Goal: Task Accomplishment & Management: Manage account settings

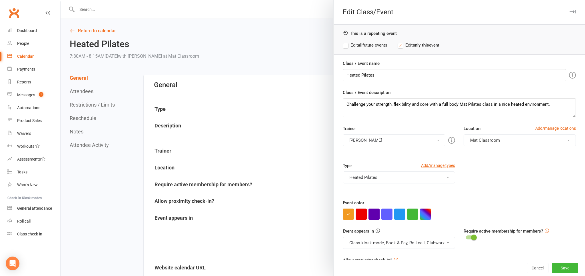
scroll to position [10, 0]
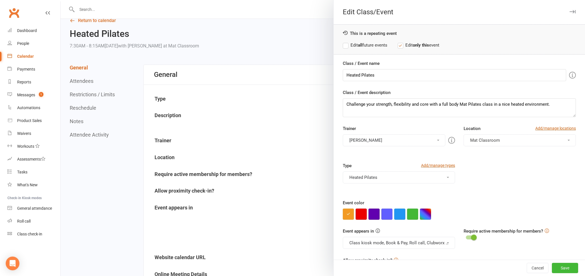
click at [198, 22] on div at bounding box center [323, 138] width 524 height 276
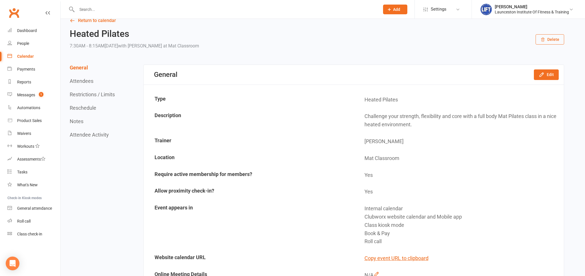
click at [128, 12] on input "text" at bounding box center [225, 9] width 300 height 8
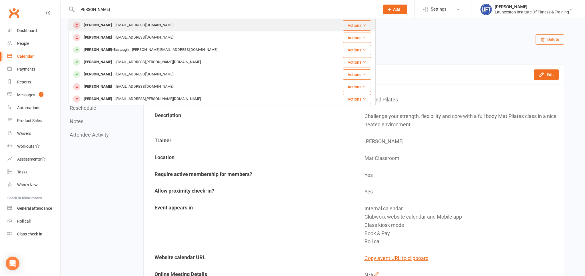
type input "samuel phillips"
click at [123, 28] on div "samphillips06@yahoo.com.au" at bounding box center [144, 25] width 61 height 8
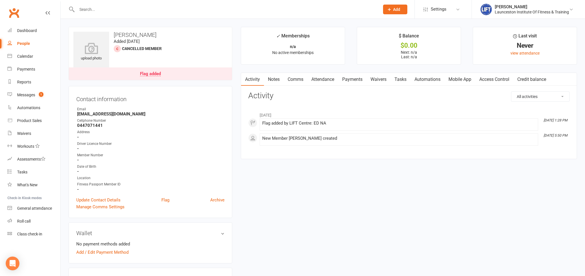
click at [124, 12] on input "text" at bounding box center [225, 9] width 300 height 8
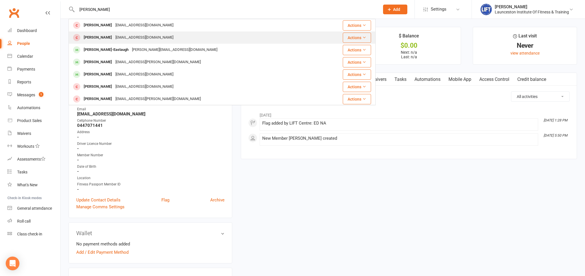
type input "samuel phillips"
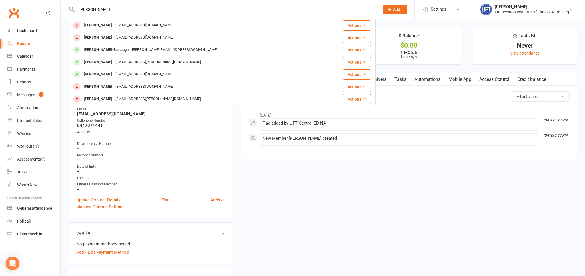
drag, startPoint x: 116, startPoint y: 38, endPoint x: 117, endPoint y: 41, distance: 3.1
click at [116, 38] on div "samphillips06@yahoo.com.au" at bounding box center [144, 37] width 61 height 8
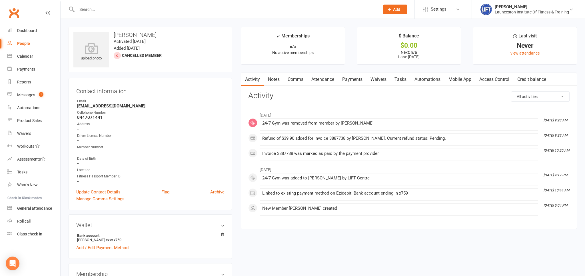
click at [489, 74] on link "Access Control" at bounding box center [494, 79] width 38 height 13
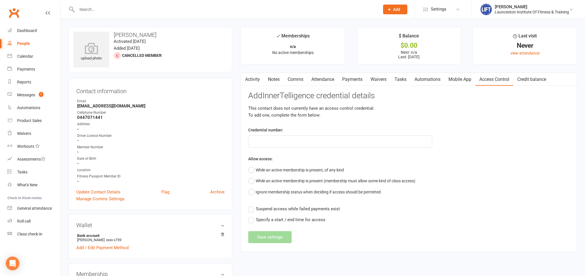
click at [266, 147] on div "Add InnerTelligence credential details This contact does not currently have an …" at bounding box center [408, 167] width 321 height 152
click at [263, 144] on input "text" at bounding box center [340, 141] width 184 height 12
paste input "2000000000000000DB58875E"
type input "2000000000000000DB58875E"
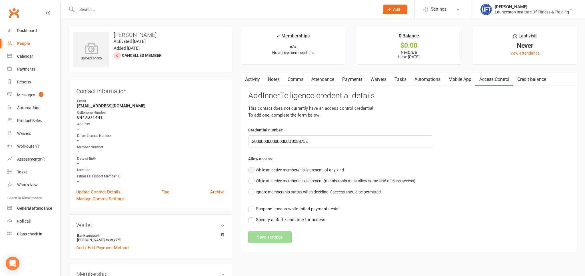
click at [258, 168] on button "While an active membership is present, of any kind" at bounding box center [296, 169] width 96 height 11
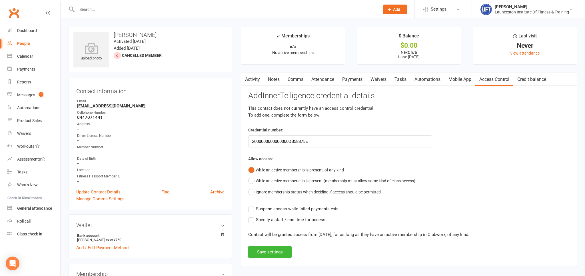
drag, startPoint x: 248, startPoint y: 215, endPoint x: 251, endPoint y: 209, distance: 6.3
click at [248, 215] on div "Activity Notes Comms Attendance Payments Waivers Tasks Automations Mobile App A…" at bounding box center [409, 170] width 336 height 194
click at [251, 206] on label "Suspend access while failed payments exist" at bounding box center [294, 208] width 92 height 7
click at [251, 205] on input "Suspend access while failed payments exist" at bounding box center [294, 205] width 92 height 0
click at [268, 246] on button "Save settings" at bounding box center [269, 252] width 43 height 12
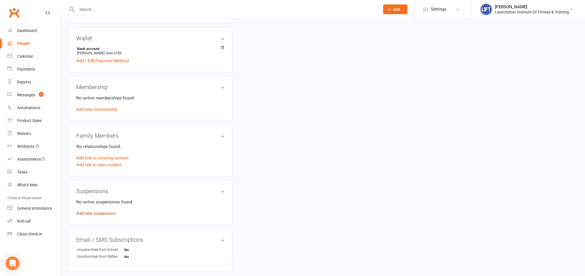
scroll to position [241, 0]
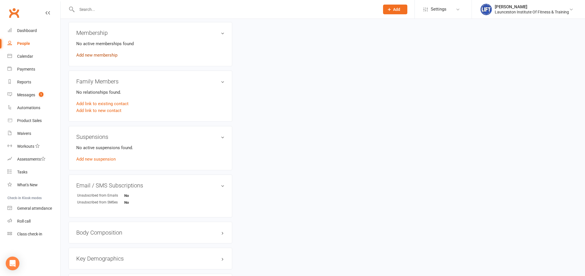
click at [97, 54] on link "Add new membership" at bounding box center [96, 55] width 41 height 5
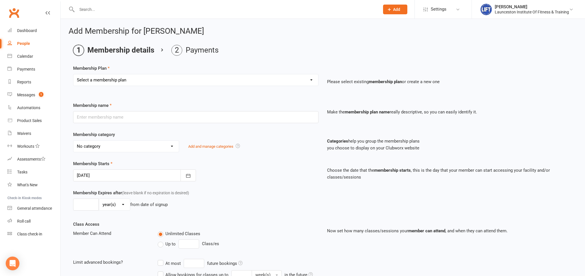
click at [73, 74] on select "Select a membership plan Create new Membership Plan 24/7 Gym Membership Pilates…" at bounding box center [195, 79] width 245 height 11
select select "1"
click option "24/7 Gym Membership" at bounding box center [0, 0] width 0 height 0
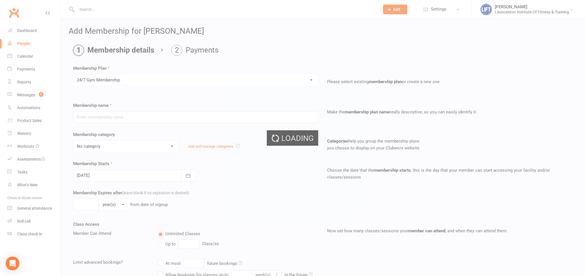
type input "24/7 Gym Membership"
select select "2"
type input "0"
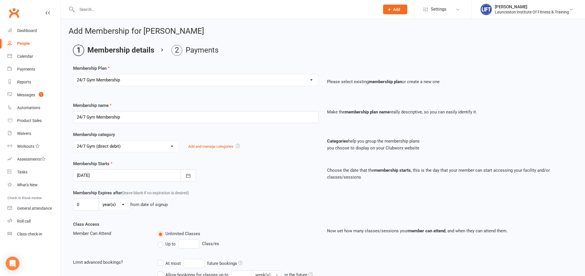
scroll to position [170, 0]
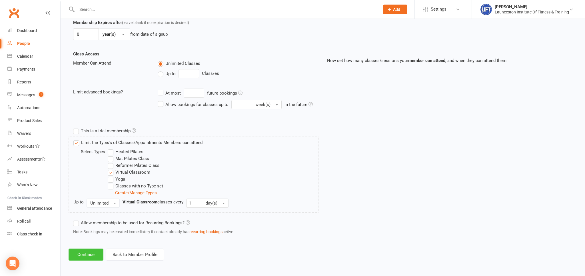
click at [90, 256] on button "Continue" at bounding box center [86, 254] width 35 height 12
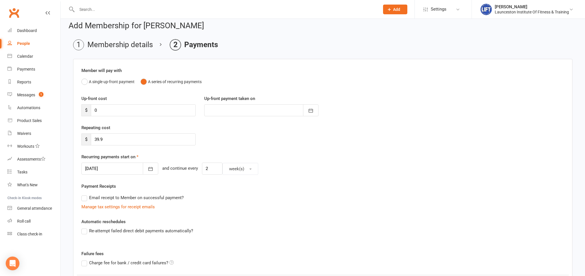
scroll to position [93, 0]
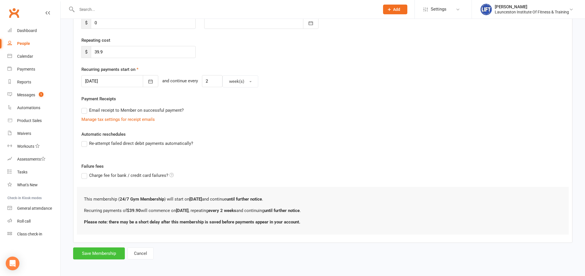
click at [82, 252] on button "Save Membership" at bounding box center [99, 253] width 52 height 12
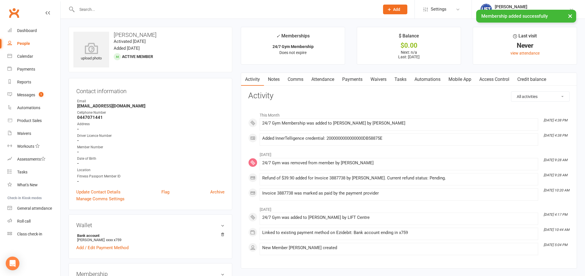
click at [480, 83] on link "Access Control" at bounding box center [494, 79] width 38 height 13
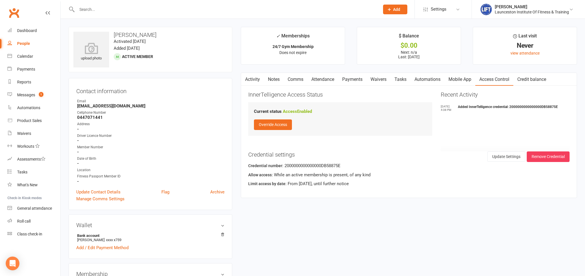
click at [352, 80] on link "Payments" at bounding box center [352, 79] width 28 height 13
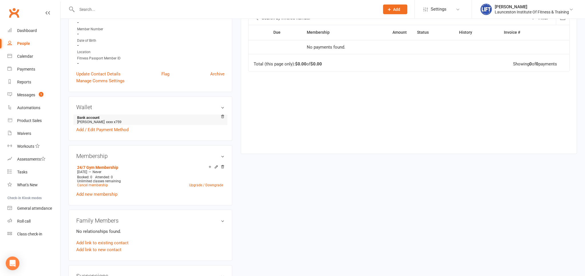
scroll to position [120, 0]
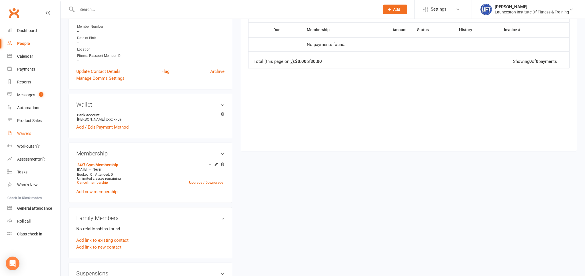
click at [28, 137] on link "Waivers" at bounding box center [33, 133] width 53 height 13
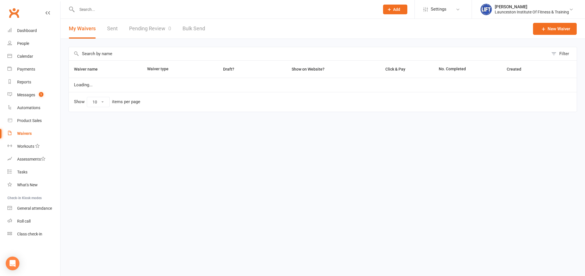
click at [28, 136] on link "Waivers" at bounding box center [33, 133] width 53 height 13
select select "100"
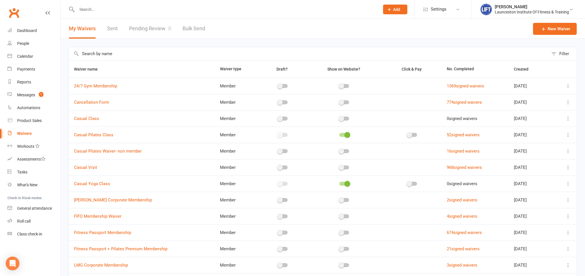
click at [144, 24] on link "Pending Review 0" at bounding box center [150, 29] width 42 height 20
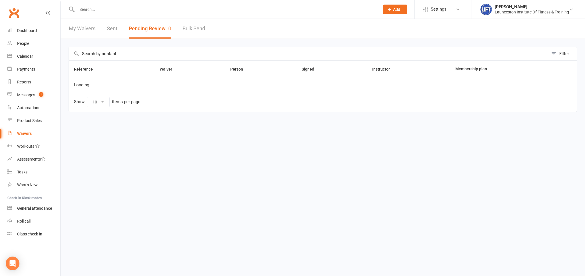
click at [144, 24] on button "Pending Review 0" at bounding box center [150, 29] width 42 height 20
click at [79, 31] on link "My Waivers" at bounding box center [82, 29] width 27 height 20
select select "100"
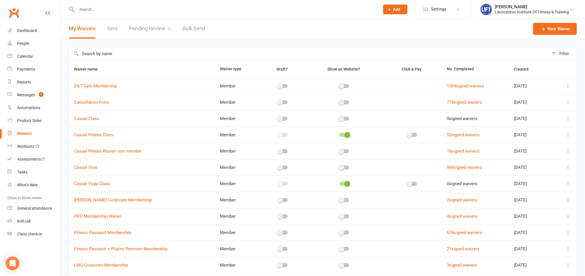
click at [164, 31] on link "Pending Review 0" at bounding box center [150, 29] width 42 height 20
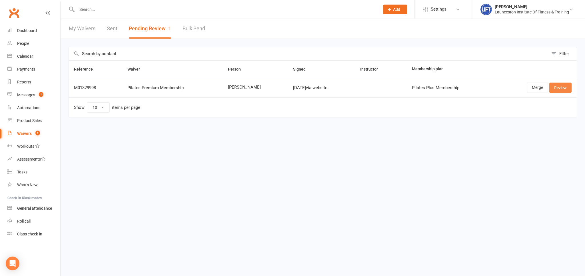
click at [562, 88] on link "Review" at bounding box center [560, 87] width 22 height 10
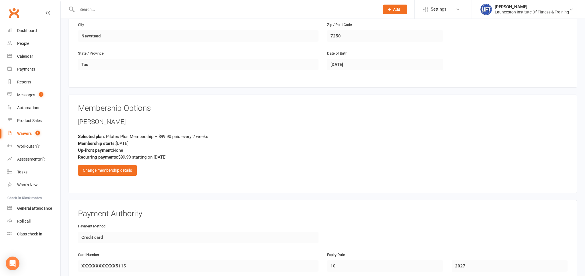
scroll to position [181, 0]
click at [127, 168] on div "Change membership details" at bounding box center [107, 169] width 59 height 10
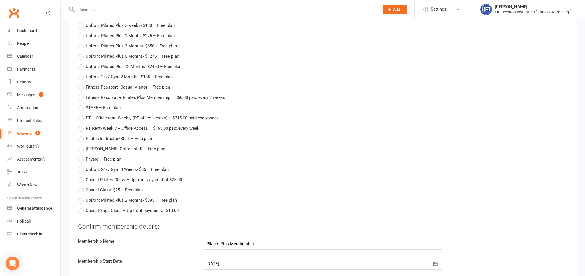
scroll to position [693, 0]
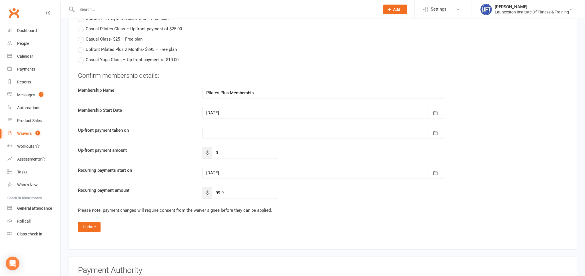
click at [256, 169] on div at bounding box center [322, 173] width 240 height 12
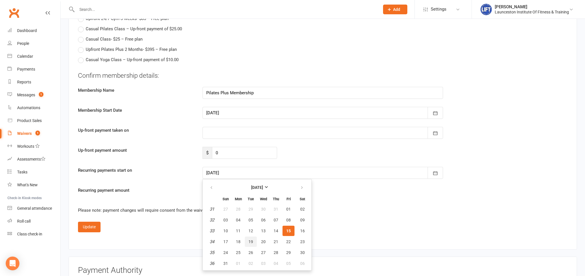
click at [252, 236] on button "19" at bounding box center [251, 241] width 12 height 10
type input "19 Aug 2025"
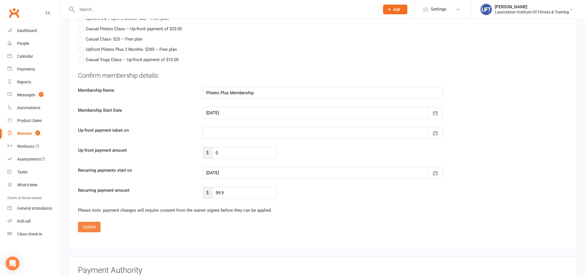
click at [93, 225] on button "Update" at bounding box center [89, 227] width 23 height 10
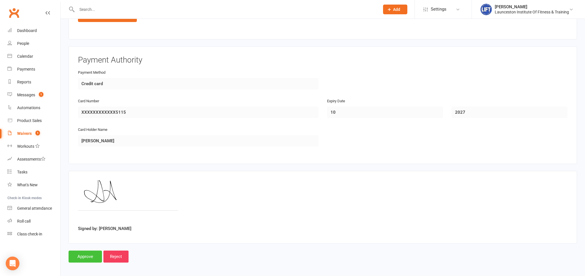
click at [90, 252] on input "Approve" at bounding box center [85, 256] width 33 height 12
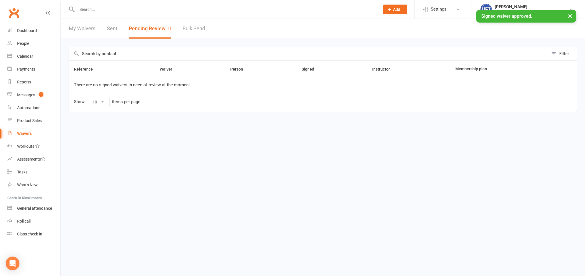
click at [94, 9] on input "text" at bounding box center [225, 9] width 300 height 8
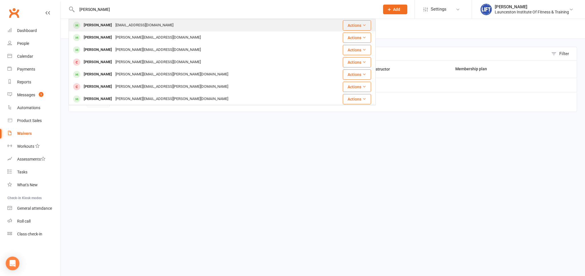
type input "angela hudson"
click at [109, 22] on div "Angela Hudson" at bounding box center [98, 25] width 32 height 8
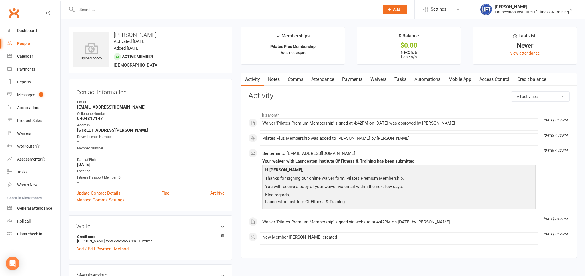
click at [482, 79] on link "Access Control" at bounding box center [494, 79] width 38 height 13
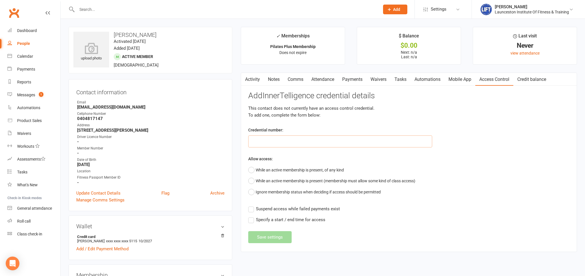
click at [259, 139] on input "text" at bounding box center [340, 141] width 184 height 12
click at [270, 140] on input "text" at bounding box center [340, 141] width 184 height 12
paste input "200000000000000049B3A1AE"
type input "200000000000000049B3A1AE"
click at [251, 171] on button "While an active membership is present, of any kind" at bounding box center [296, 169] width 96 height 11
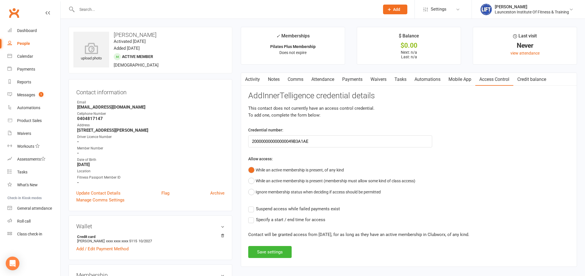
click at [248, 210] on label "Suspend access while failed payments exist" at bounding box center [294, 208] width 92 height 7
click at [248, 205] on input "Suspend access while failed payments exist" at bounding box center [294, 205] width 92 height 0
click at [257, 251] on button "Save settings" at bounding box center [269, 252] width 43 height 12
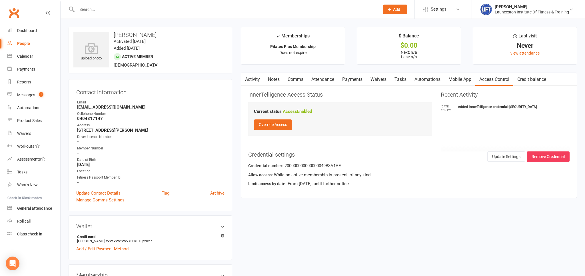
click at [462, 80] on link "Mobile App" at bounding box center [459, 79] width 31 height 13
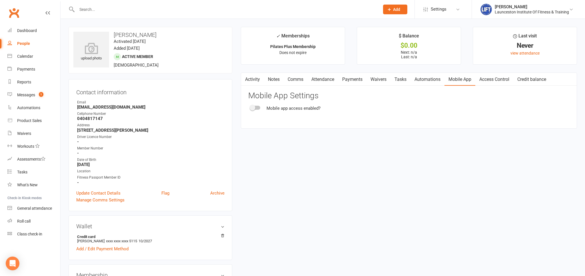
click at [250, 107] on span at bounding box center [252, 108] width 6 height 6
click at [250, 107] on input "checkbox" at bounding box center [250, 107] width 0 height 0
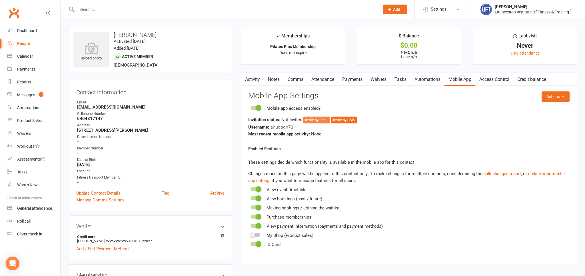
click at [323, 118] on button "Invite by Email" at bounding box center [316, 119] width 27 height 7
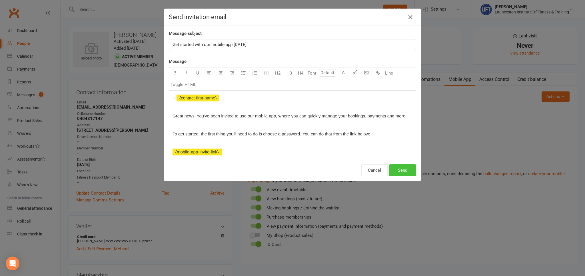
click at [404, 166] on button "Send" at bounding box center [402, 170] width 27 height 12
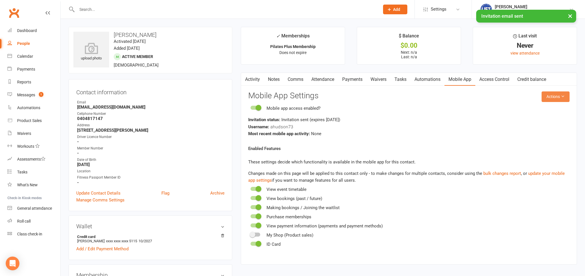
click at [560, 95] on button "Actions" at bounding box center [555, 96] width 28 height 10
click at [537, 122] on link "Send invitation SMS" at bounding box center [540, 120] width 57 height 11
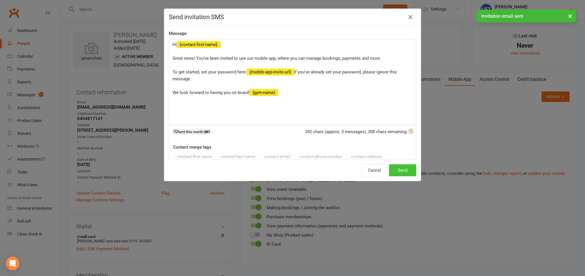
click at [405, 170] on button "Send" at bounding box center [402, 170] width 27 height 12
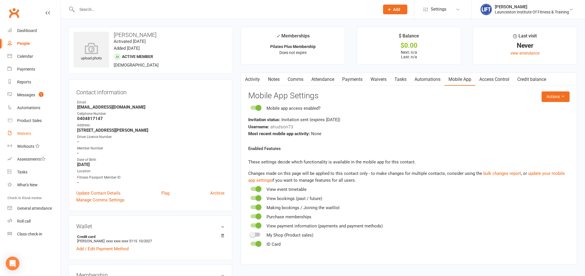
click at [17, 137] on link "Waivers" at bounding box center [33, 133] width 53 height 13
select select "100"
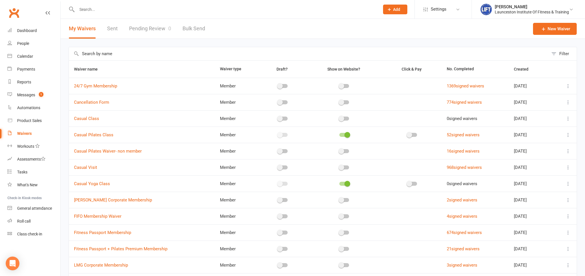
click at [146, 35] on link "Pending Review 0" at bounding box center [150, 29] width 42 height 20
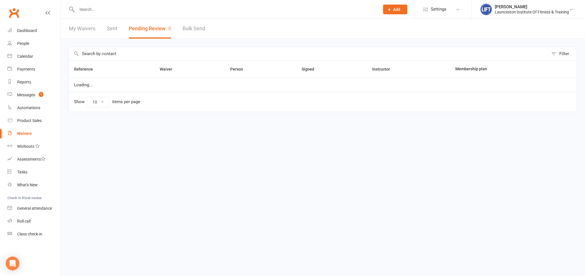
click at [146, 34] on button "Pending Review 0" at bounding box center [150, 29] width 42 height 20
click at [85, 27] on link "My Waivers" at bounding box center [82, 29] width 27 height 20
select select "100"
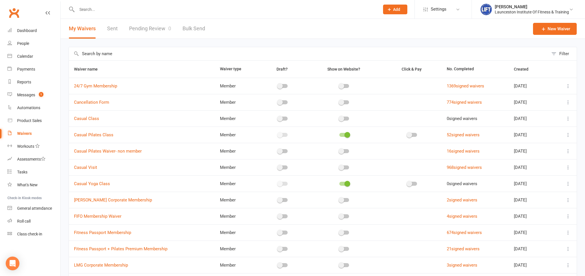
click at [151, 29] on link "Pending Review 0" at bounding box center [150, 29] width 42 height 20
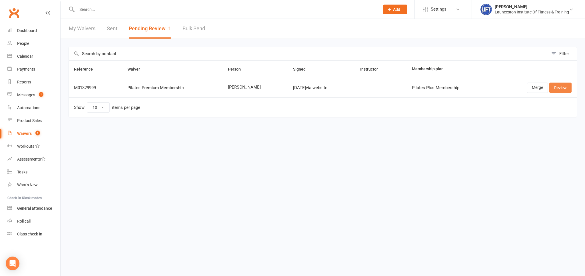
click at [562, 87] on link "Review" at bounding box center [560, 87] width 22 height 10
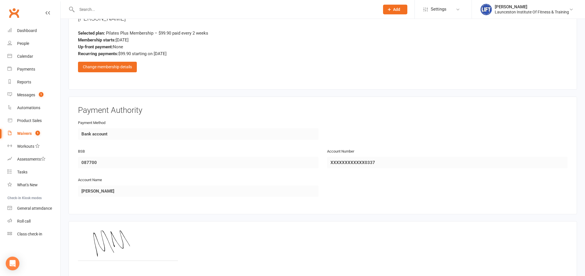
scroll to position [301, 0]
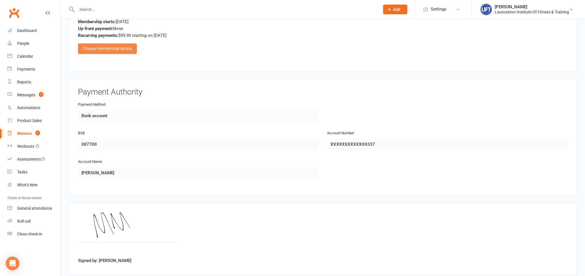
click at [129, 50] on div "Change membership details" at bounding box center [107, 48] width 59 height 10
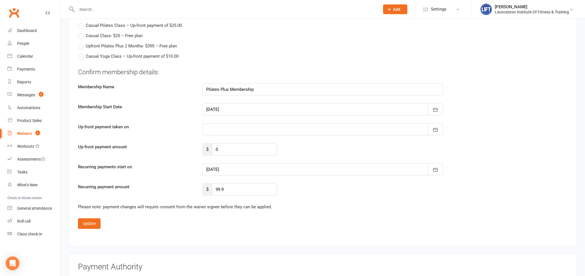
scroll to position [723, 0]
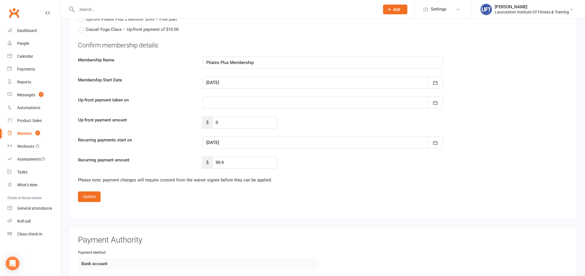
click at [232, 142] on div at bounding box center [322, 142] width 240 height 12
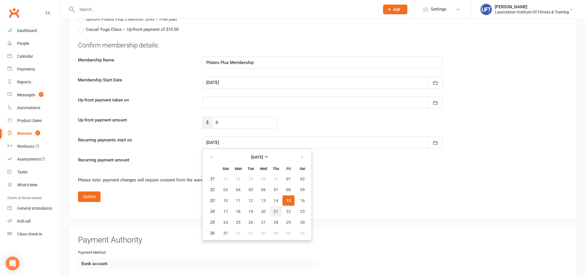
click at [275, 210] on span "21" at bounding box center [275, 211] width 5 height 5
type input "21 Aug 2025"
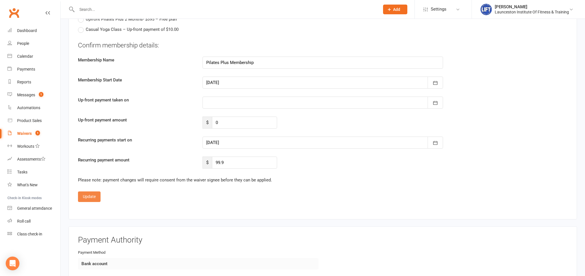
click at [92, 191] on button "Update" at bounding box center [89, 196] width 23 height 10
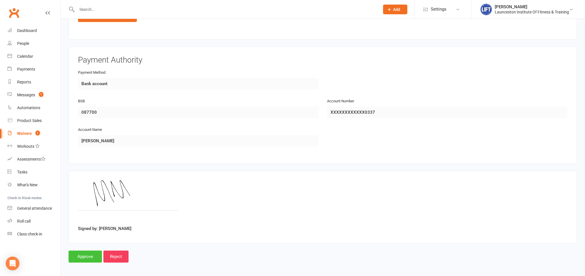
click at [83, 252] on input "Approve" at bounding box center [85, 256] width 33 height 12
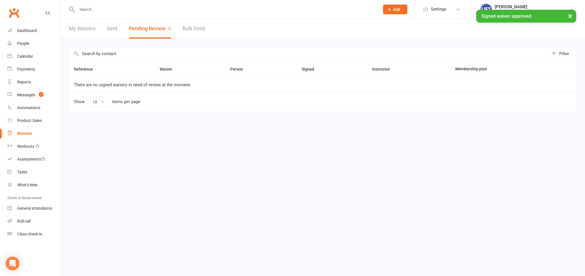
click at [96, 10] on input "text" at bounding box center [225, 9] width 300 height 8
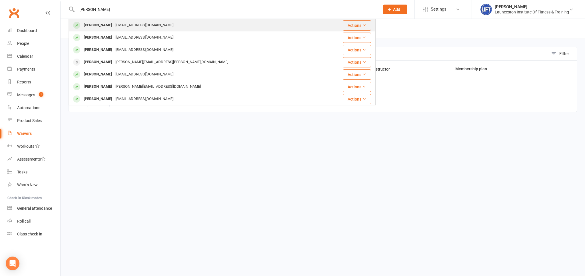
type input "madeline munting"
click at [118, 27] on div "Maddimoo31@yahoo.com.au" at bounding box center [144, 25] width 61 height 8
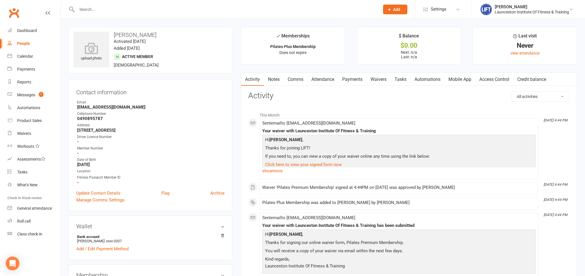
click at [501, 75] on link "Access Control" at bounding box center [494, 79] width 38 height 13
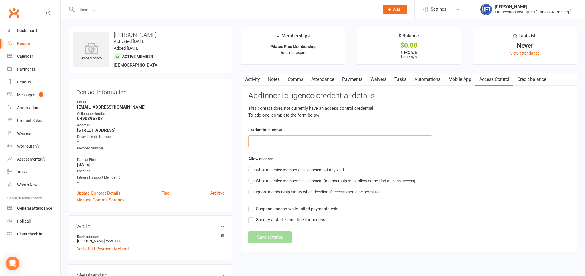
click at [309, 141] on input "text" at bounding box center [340, 141] width 184 height 12
paste input "20000000000000004B70D8AE"
type input "20000000000000004B70D8AE"
click at [261, 170] on button "While an active membership is present, of any kind" at bounding box center [296, 169] width 96 height 11
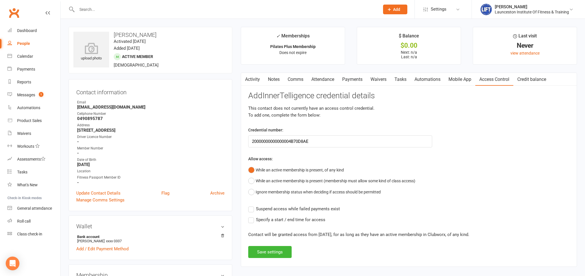
click at [251, 209] on label "Suspend access while failed payments exist" at bounding box center [294, 208] width 92 height 7
click at [251, 205] on input "Suspend access while failed payments exist" at bounding box center [294, 205] width 92 height 0
click at [278, 251] on button "Save settings" at bounding box center [269, 252] width 43 height 12
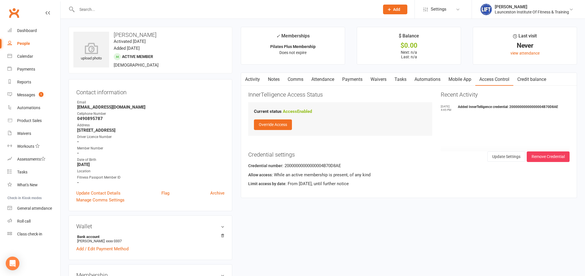
click at [464, 81] on link "Mobile App" at bounding box center [459, 79] width 31 height 13
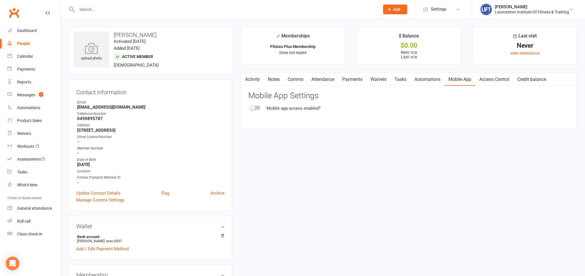
click at [253, 108] on span at bounding box center [252, 108] width 6 height 6
click at [250, 107] on input "checkbox" at bounding box center [250, 107] width 0 height 0
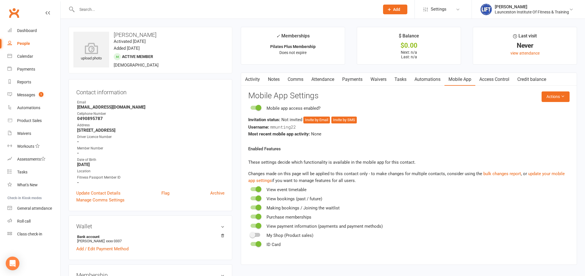
click at [345, 116] on div "Invitation status: Not invited Invite by Email Invite by SMS" at bounding box center [408, 119] width 321 height 7
click at [345, 119] on button "Invite by SMS" at bounding box center [343, 119] width 25 height 7
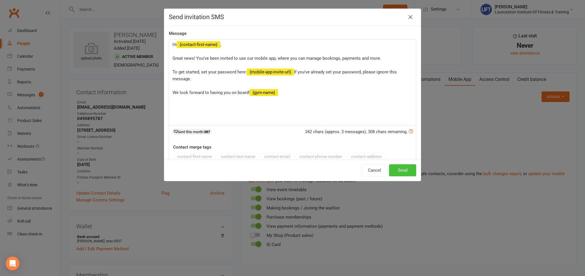
click at [404, 169] on button "Send" at bounding box center [402, 170] width 27 height 12
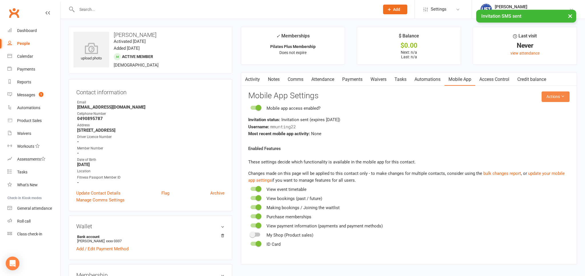
click at [561, 97] on icon at bounding box center [562, 96] width 4 height 4
click at [531, 114] on link "Send invitation email" at bounding box center [540, 109] width 57 height 11
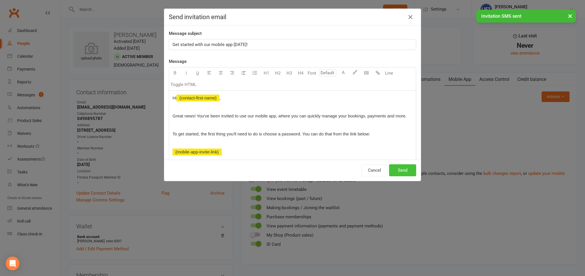
click at [401, 168] on button "Send" at bounding box center [402, 170] width 27 height 12
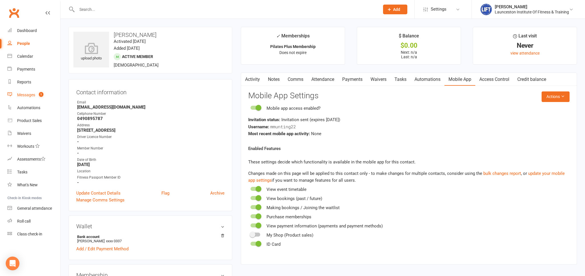
click at [34, 98] on link "Messages 1" at bounding box center [33, 94] width 53 height 13
click at [0, 0] on div "Loading" at bounding box center [0, 0] width 0 height 0
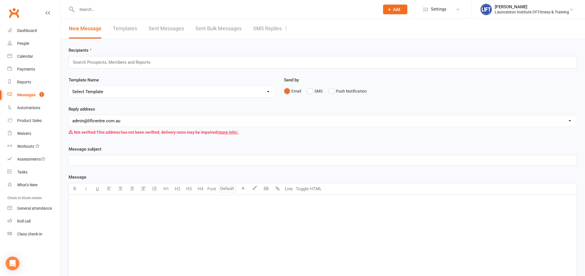
click at [273, 35] on link "SMS Replies 1" at bounding box center [270, 29] width 34 height 20
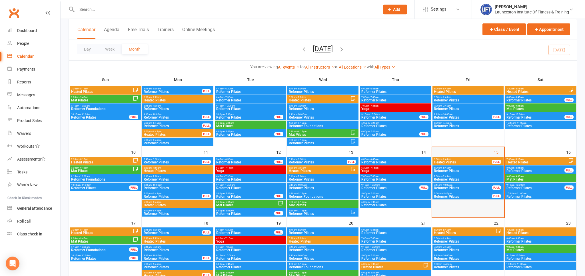
scroll to position [151, 0]
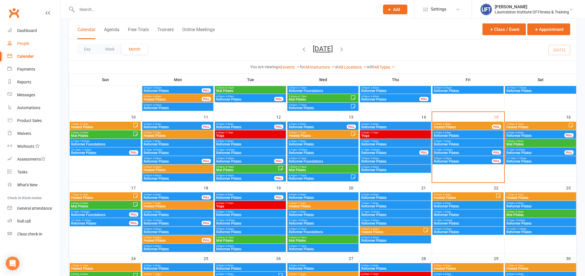
click at [24, 47] on link "People" at bounding box center [33, 43] width 53 height 13
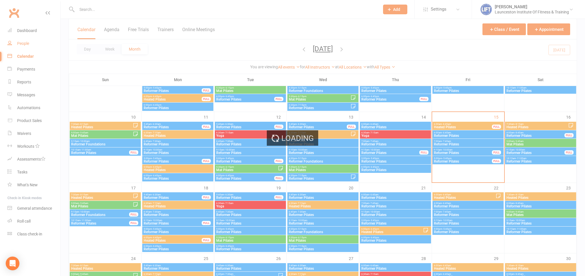
click at [24, 47] on div "Loading" at bounding box center [292, 138] width 585 height 276
select select "100"
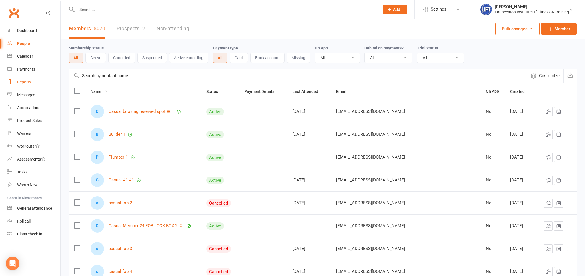
click at [27, 79] on link "Reports" at bounding box center [33, 82] width 53 height 13
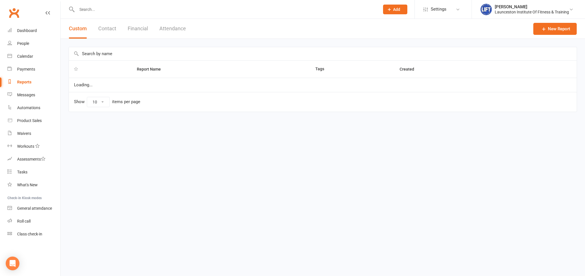
select select "100"
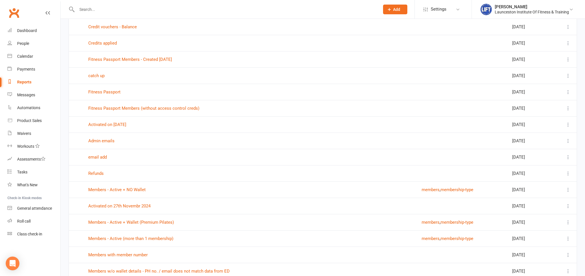
scroll to position [452, 0]
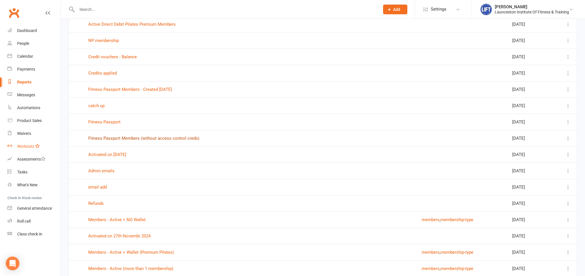
drag, startPoint x: 151, startPoint y: 138, endPoint x: 58, endPoint y: 152, distance: 93.6
click at [72, 115] on td at bounding box center [76, 122] width 14 height 16
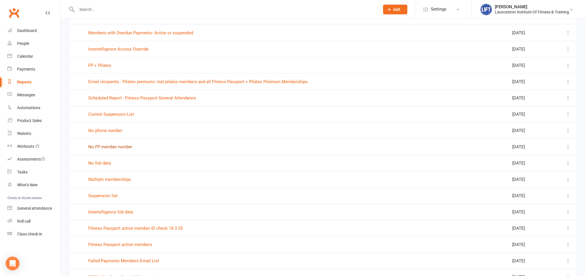
scroll to position [86, 0]
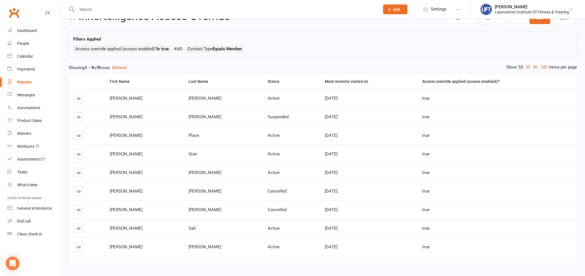
scroll to position [37, 0]
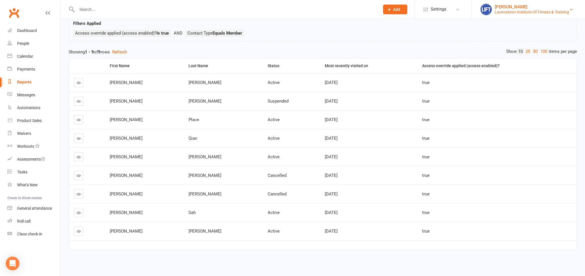
click at [499, 11] on div "Launceston Institute Of Fitness & Training" at bounding box center [531, 11] width 74 height 5
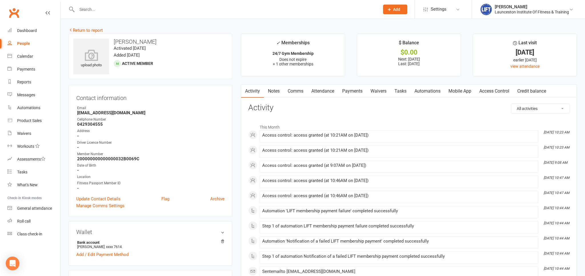
click at [487, 90] on link "Access Control" at bounding box center [494, 90] width 38 height 13
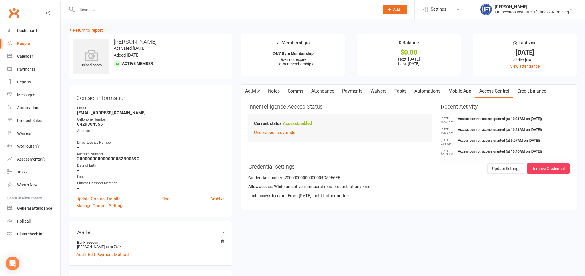
click at [338, 91] on link "Attendance" at bounding box center [322, 90] width 31 height 13
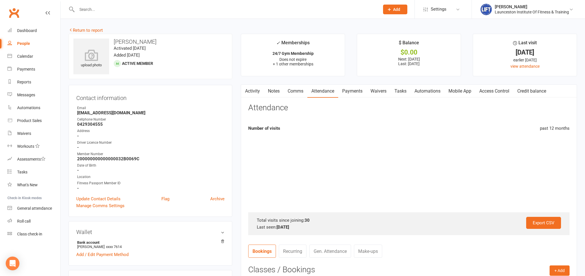
click at [351, 91] on link "Payments" at bounding box center [352, 90] width 28 height 13
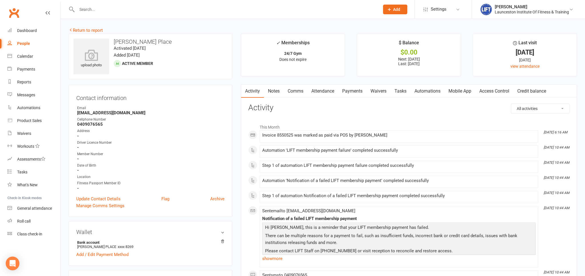
click at [491, 93] on link "Access Control" at bounding box center [494, 90] width 38 height 13
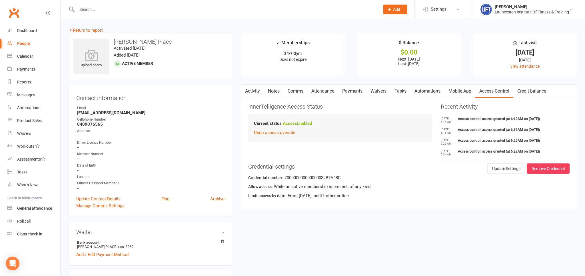
click at [357, 90] on link "Payments" at bounding box center [352, 90] width 28 height 13
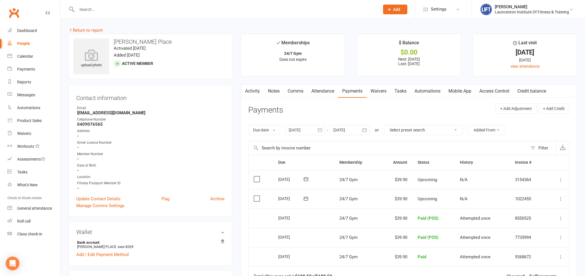
click at [492, 91] on link "Access Control" at bounding box center [494, 90] width 38 height 13
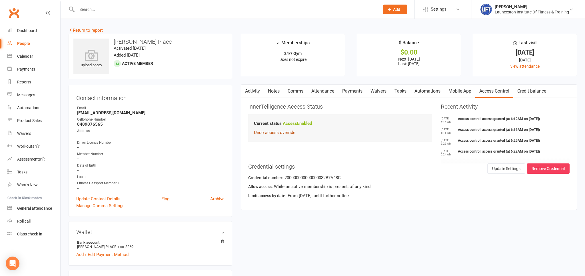
click at [290, 132] on button "Undo access override" at bounding box center [274, 132] width 41 height 7
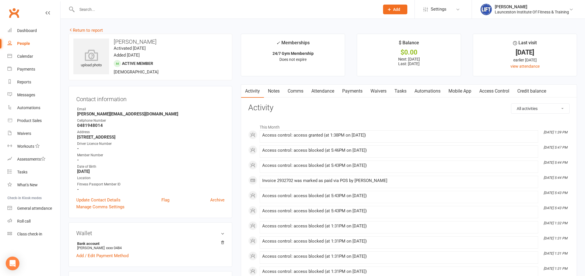
click at [492, 87] on link "Access Control" at bounding box center [494, 90] width 38 height 13
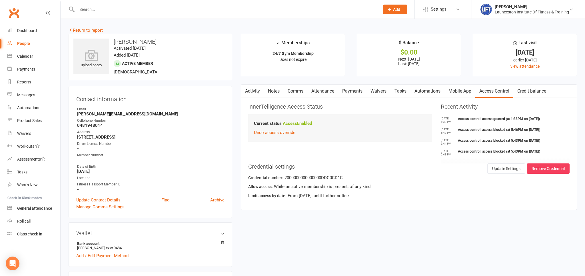
click at [357, 92] on link "Payments" at bounding box center [352, 90] width 28 height 13
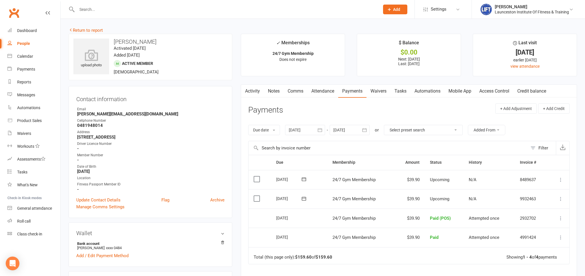
click at [501, 89] on link "Access Control" at bounding box center [494, 90] width 38 height 13
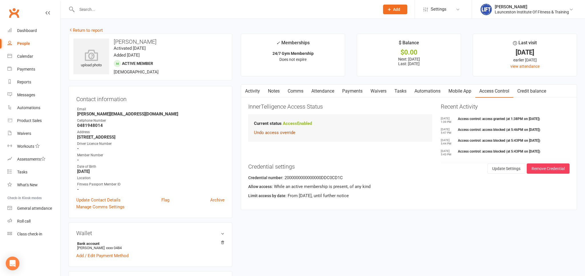
click at [278, 132] on button "Undo access override" at bounding box center [274, 132] width 41 height 7
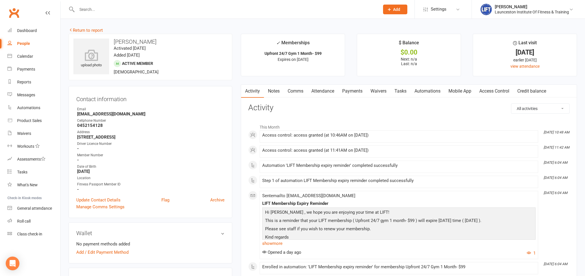
click at [353, 92] on link "Payments" at bounding box center [352, 90] width 28 height 13
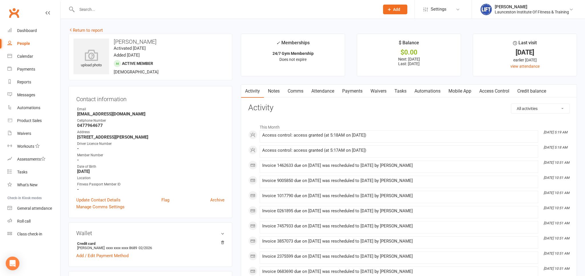
click at [363, 93] on link "Payments" at bounding box center [352, 90] width 28 height 13
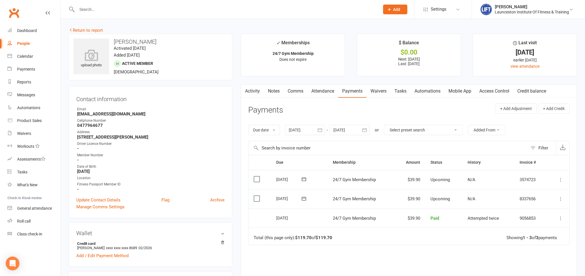
click at [490, 91] on link "Access Control" at bounding box center [494, 90] width 38 height 13
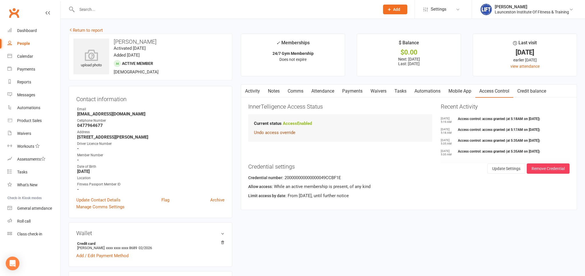
click at [271, 133] on button "Undo access override" at bounding box center [274, 132] width 41 height 7
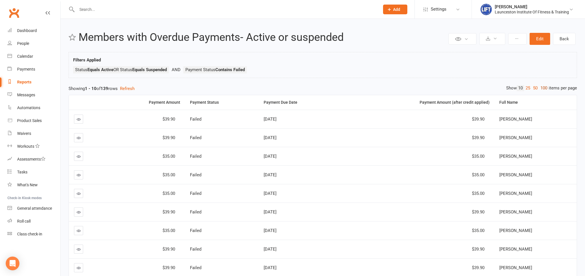
click at [545, 88] on link "100" at bounding box center [544, 88] width 10 height 6
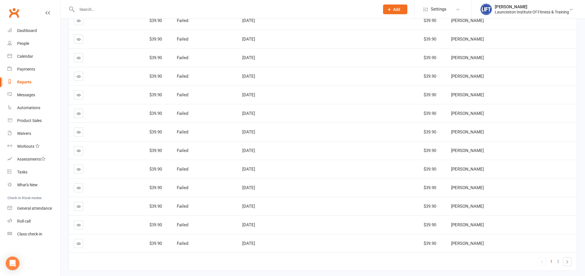
scroll to position [1718, 0]
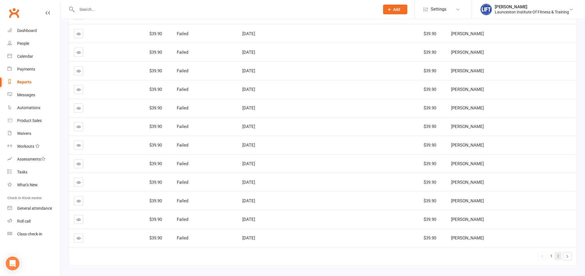
click at [558, 252] on span "2" at bounding box center [558, 256] width 2 height 8
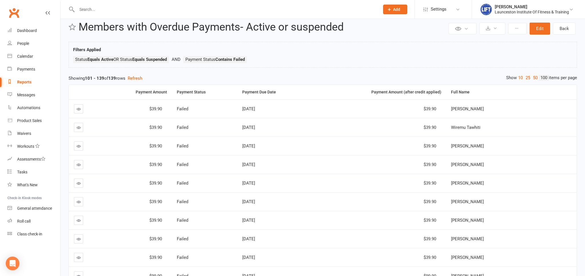
scroll to position [0, 0]
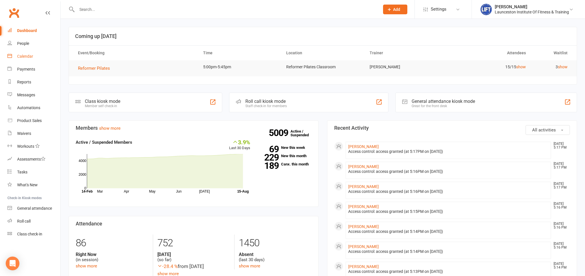
click at [31, 60] on link "Calendar" at bounding box center [33, 56] width 53 height 13
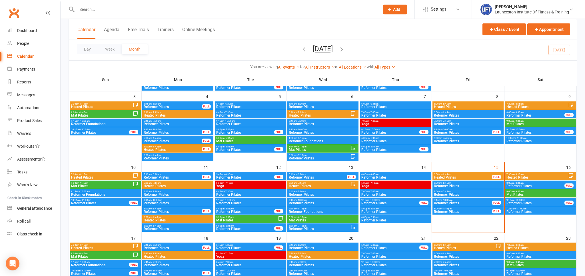
scroll to position [120, 0]
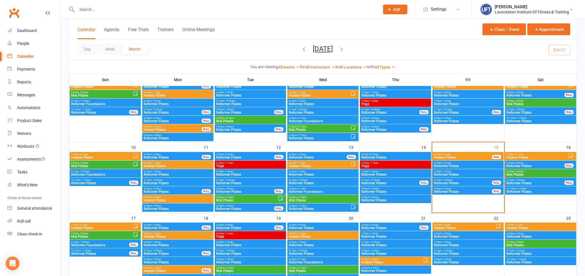
click at [531, 164] on span "Reformer Pilates" at bounding box center [535, 165] width 59 height 3
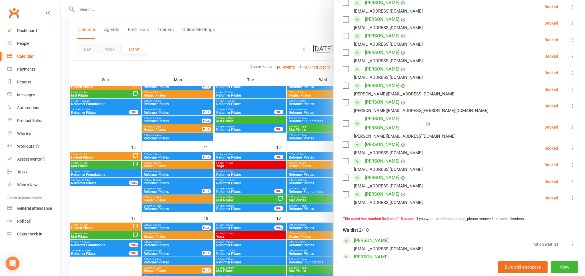
scroll to position [189, 0]
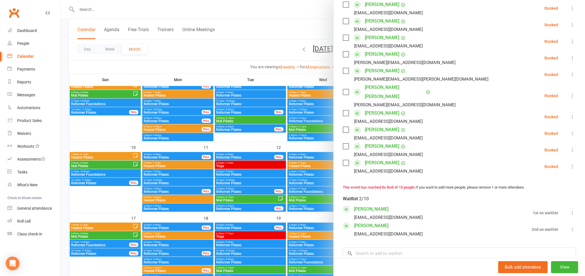
click at [301, 33] on div at bounding box center [323, 138] width 524 height 276
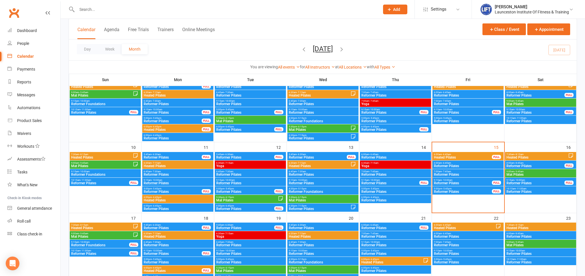
click at [536, 157] on span "Heated Pilates" at bounding box center [537, 157] width 62 height 3
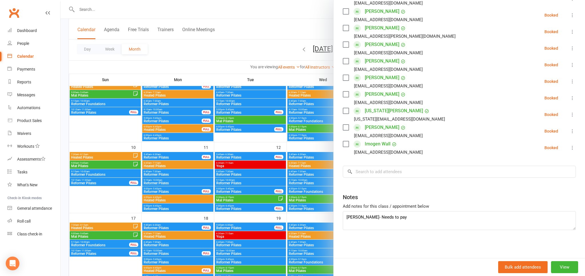
scroll to position [166, 0]
click at [346, 217] on textarea "Abbey Smith- Needs to pay" at bounding box center [459, 219] width 233 height 19
click at [365, 215] on textarea "Casual #1Abbey Smith- Needs to pay" at bounding box center [459, 219] width 233 height 19
type textarea "Casual #1 - Abbey Smith, is yet to pay"
click at [263, 52] on div at bounding box center [323, 138] width 524 height 276
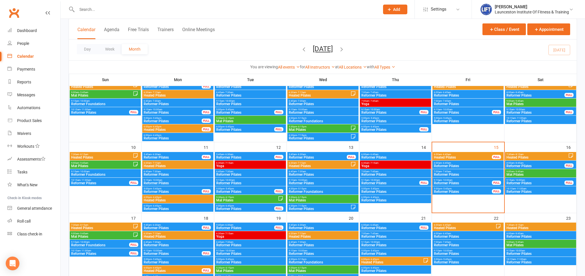
click at [528, 163] on span "8:00am - 8:45am" at bounding box center [535, 163] width 59 height 3
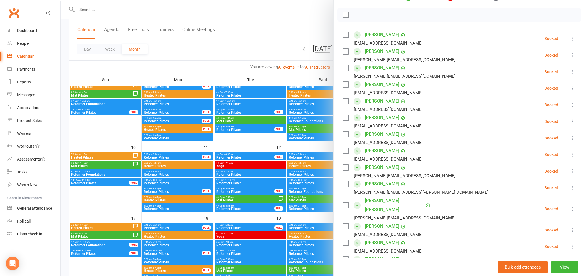
scroll to position [158, 0]
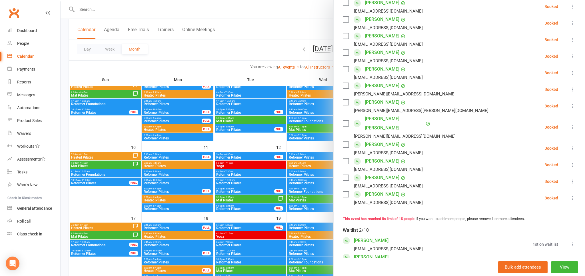
click at [286, 55] on div at bounding box center [323, 138] width 524 height 276
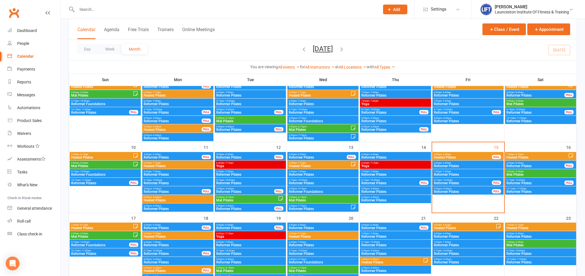
click at [526, 175] on span "Mat Pilates" at bounding box center [540, 174] width 69 height 3
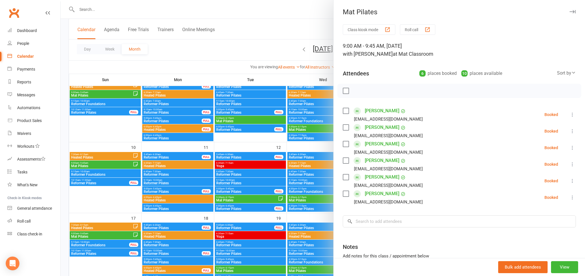
drag, startPoint x: 243, startPoint y: 25, endPoint x: 270, endPoint y: 53, distance: 39.6
click at [243, 25] on div at bounding box center [323, 138] width 524 height 276
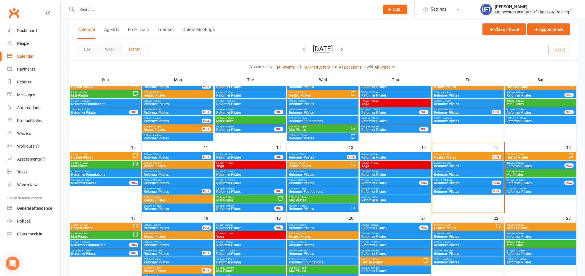
click at [476, 190] on span "Reformer Pilates" at bounding box center [462, 191] width 59 height 3
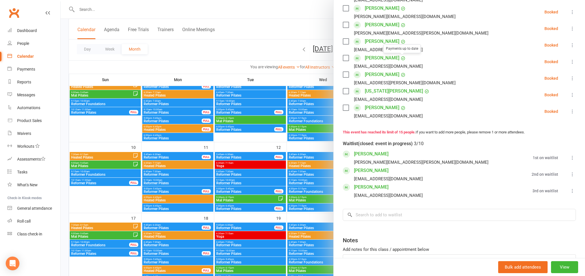
scroll to position [279, 0]
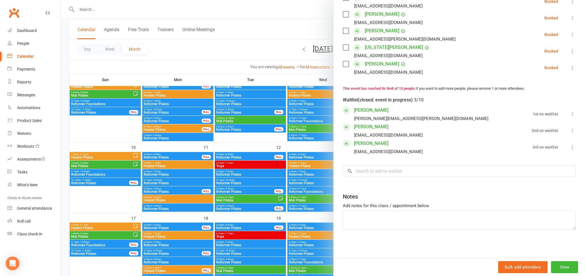
click at [277, 41] on div at bounding box center [323, 138] width 524 height 276
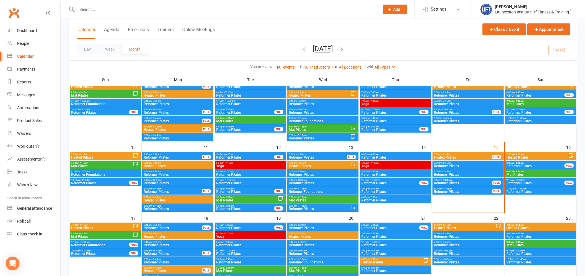
click at [536, 173] on span "Mat Pilates" at bounding box center [540, 174] width 69 height 3
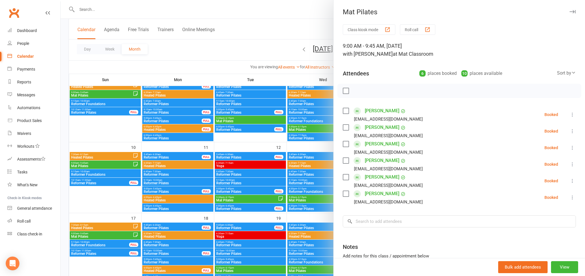
click at [271, 47] on div at bounding box center [323, 138] width 524 height 276
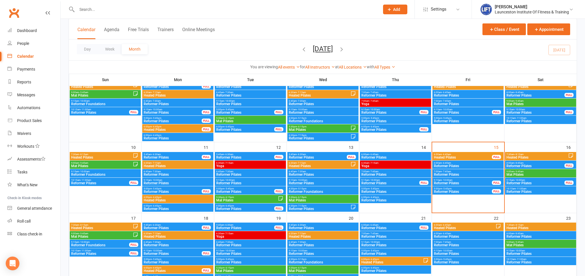
click at [545, 189] on span "10:15am - 11:00am" at bounding box center [540, 188] width 69 height 3
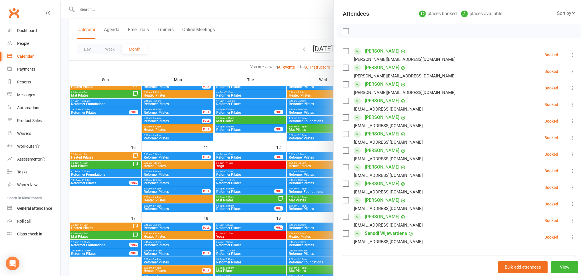
scroll to position [94, 0]
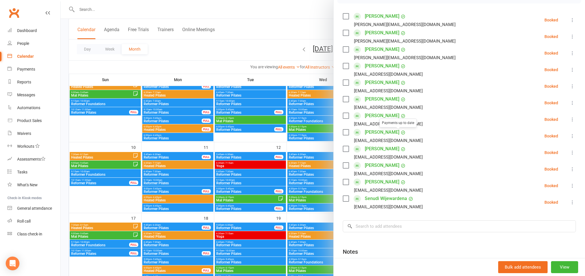
click at [279, 59] on div at bounding box center [323, 138] width 524 height 276
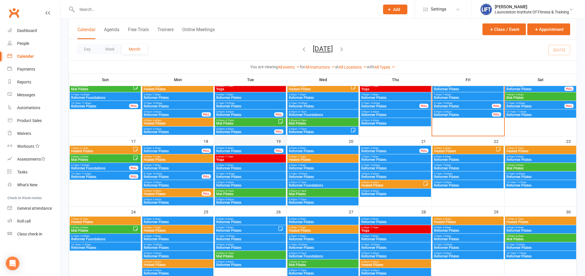
scroll to position [211, 0]
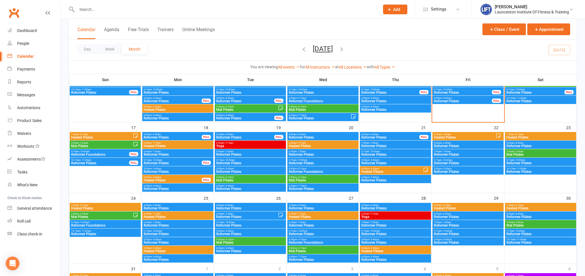
click at [94, 134] on span "7:30am - 8:15am" at bounding box center [102, 134] width 62 height 3
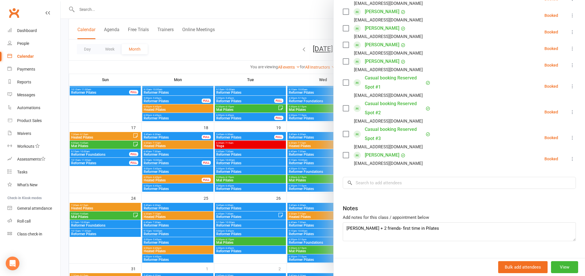
scroll to position [144, 0]
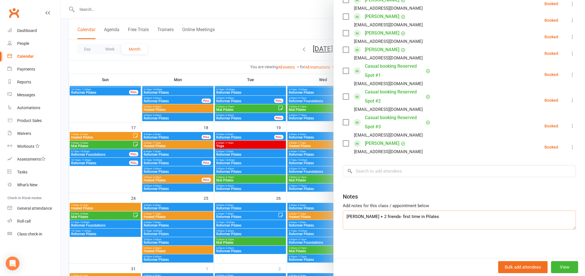
click at [345, 216] on textarea "Eliza Bissett + 2 friends- first time in Pilates" at bounding box center [459, 219] width 233 height 19
click at [412, 218] on textarea "Casual #1 Eliza Bissett + 2 friends- first time in Pilates" at bounding box center [459, 219] width 233 height 19
click at [461, 218] on textarea "Casual #1 Eliza Bissett + 2 friends - All first time in Pilates" at bounding box center [459, 219] width 233 height 19
type textarea "Casual #1 Eliza Bissett + 2 friends - All first time doing a class"
click at [221, 55] on div at bounding box center [323, 138] width 524 height 276
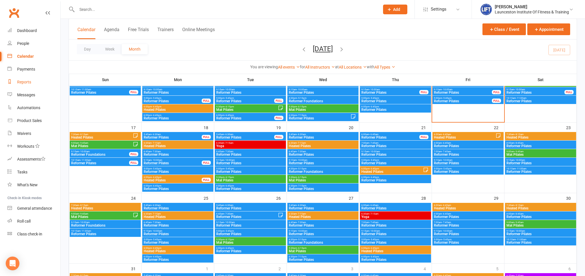
click at [25, 82] on div "Reports" at bounding box center [24, 82] width 14 height 5
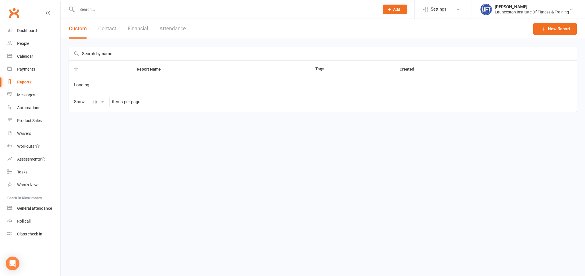
select select "100"
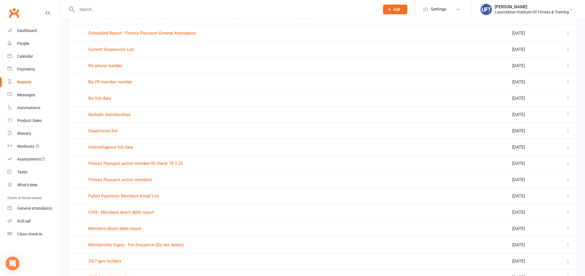
scroll to position [181, 0]
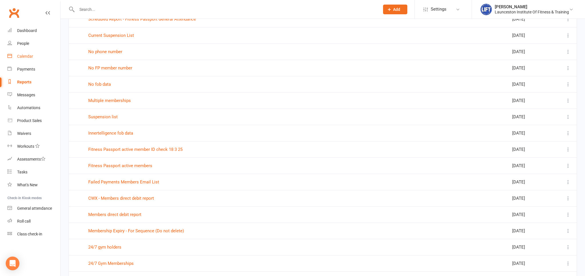
click at [35, 56] on link "Calendar" at bounding box center [33, 56] width 53 height 13
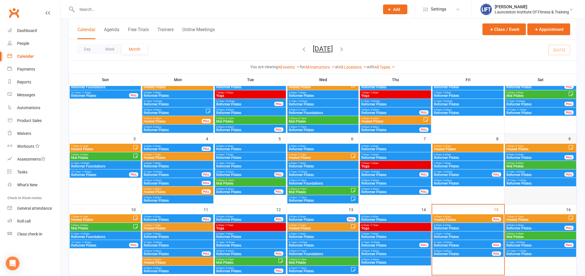
scroll to position [90, 0]
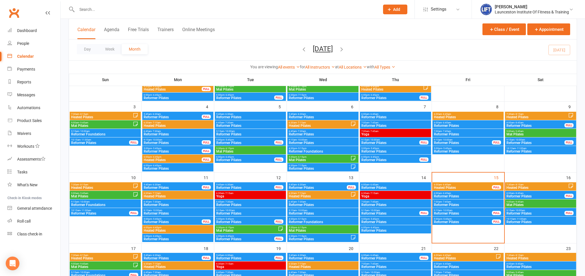
click at [465, 219] on span "5:00pm - 5:45pm" at bounding box center [462, 219] width 59 height 3
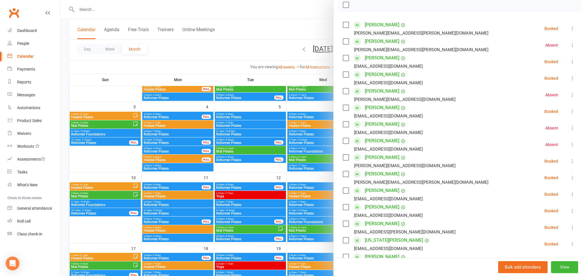
scroll to position [94, 0]
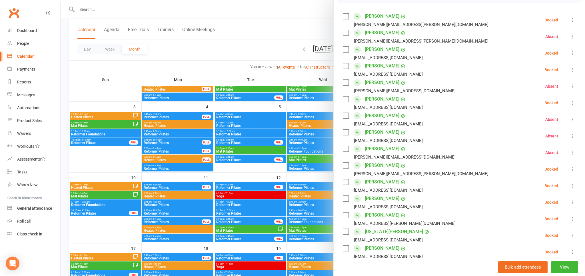
click at [262, 44] on div at bounding box center [323, 138] width 524 height 276
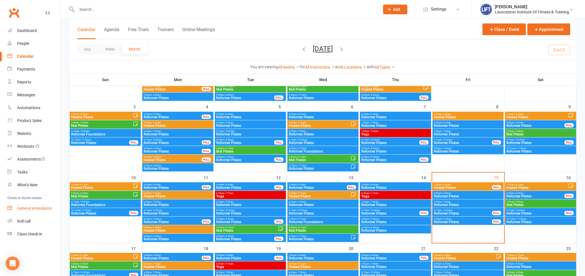
click at [23, 205] on link "General attendance" at bounding box center [33, 208] width 53 height 13
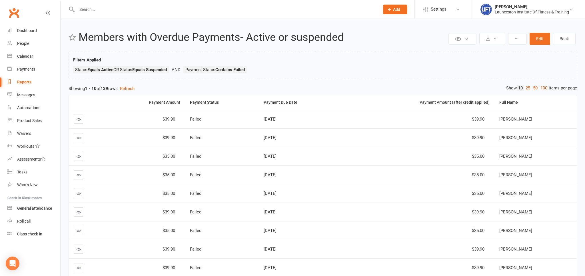
click at [543, 88] on link "100" at bounding box center [544, 88] width 10 height 6
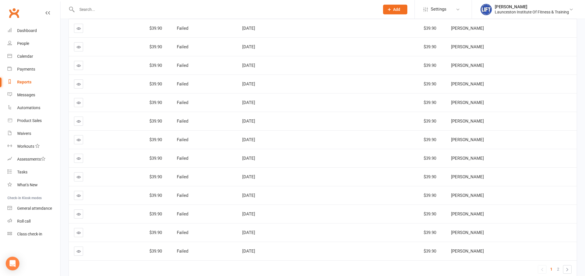
scroll to position [1718, 0]
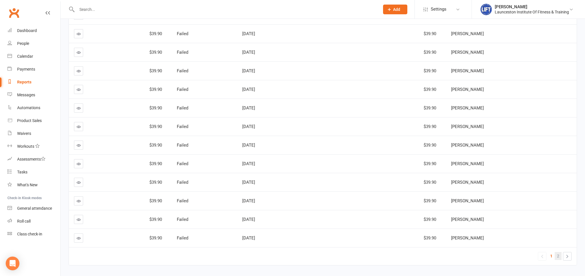
click at [560, 252] on link "2" at bounding box center [557, 256] width 7 height 8
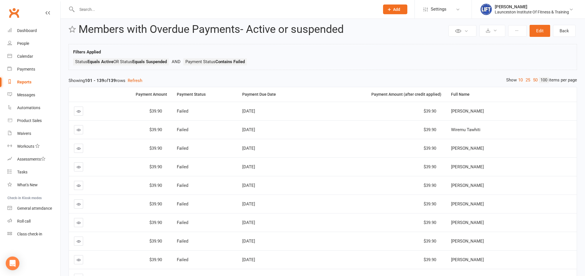
scroll to position [0, 0]
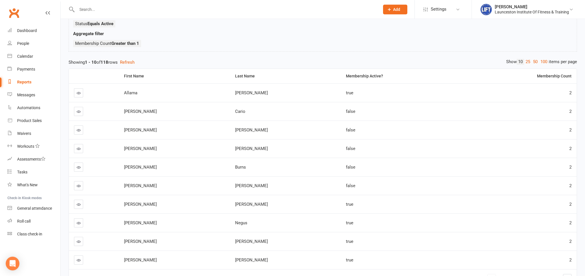
scroll to position [60, 0]
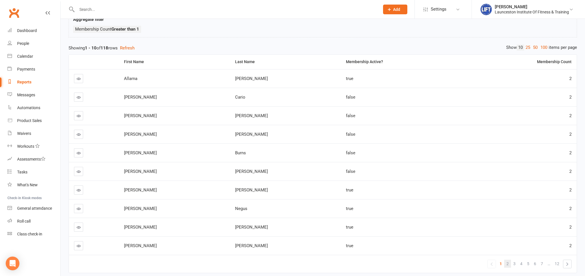
click at [507, 261] on span "2" at bounding box center [507, 263] width 2 height 8
click at [170, 41] on div "Private Report Only visible by me Public Report Visible to everyone at gym Expo…" at bounding box center [323, 125] width 524 height 333
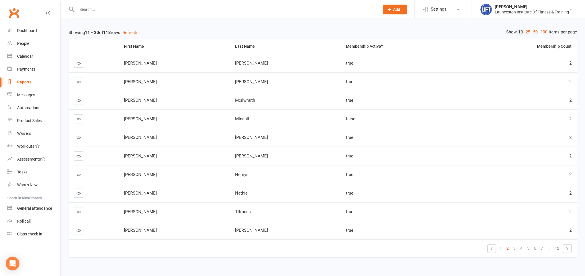
scroll to position [83, 0]
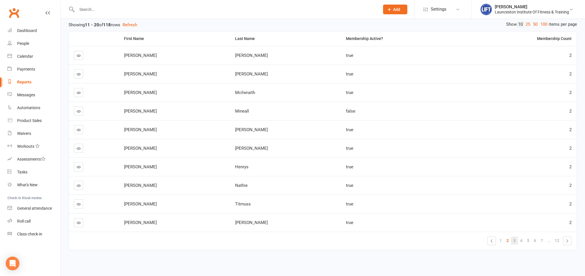
click at [513, 241] on link "3" at bounding box center [514, 240] width 7 height 8
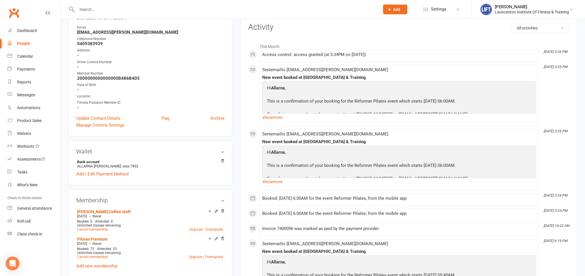
scroll to position [90, 0]
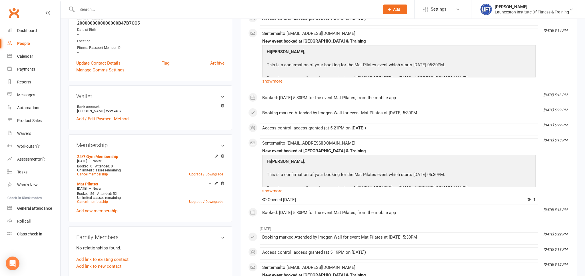
scroll to position [151, 0]
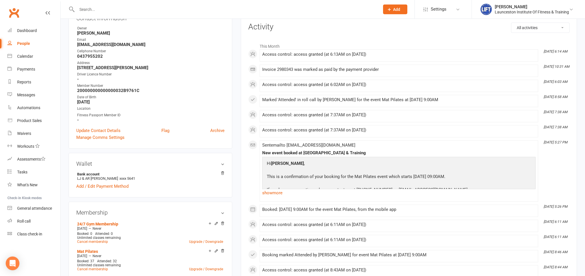
scroll to position [120, 0]
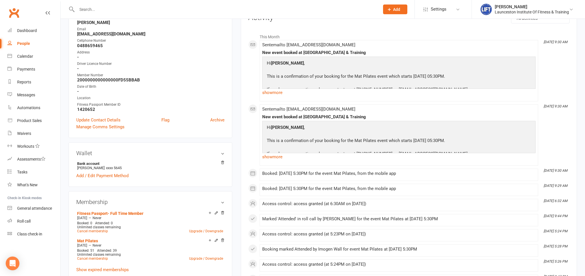
scroll to position [90, 0]
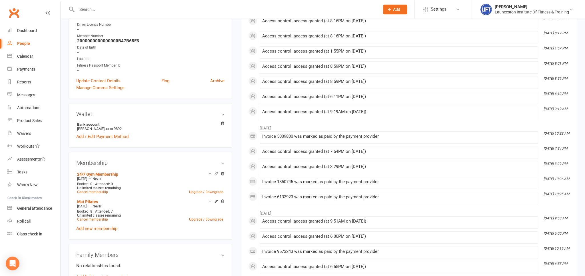
scroll to position [151, 0]
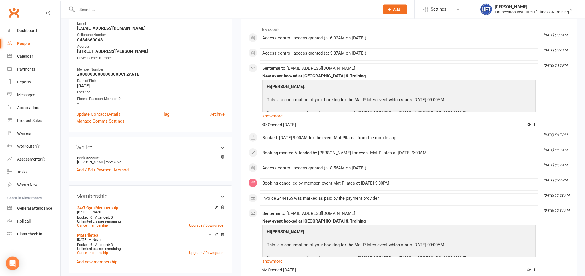
scroll to position [120, 0]
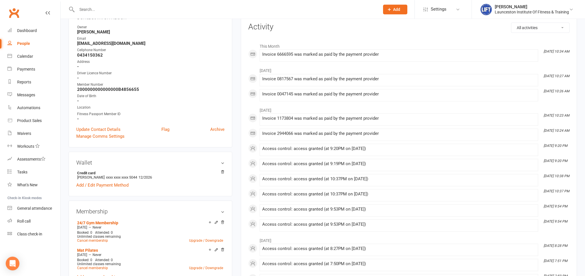
scroll to position [90, 0]
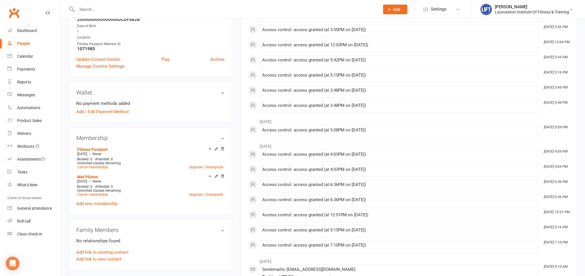
scroll to position [181, 0]
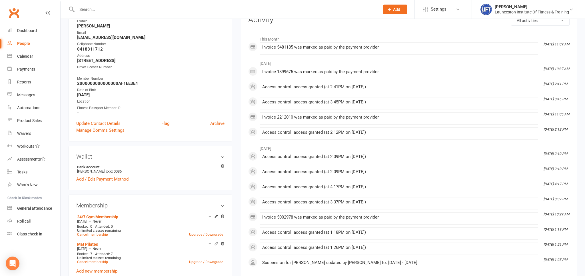
scroll to position [90, 0]
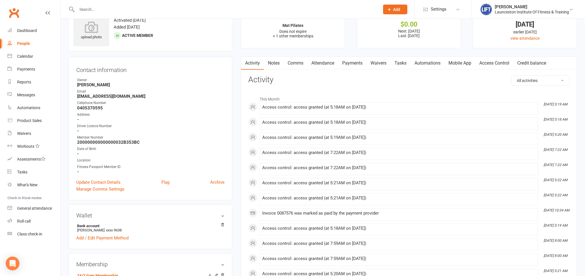
scroll to position [90, 0]
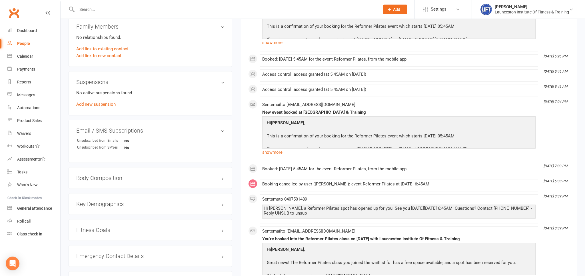
scroll to position [331, 0]
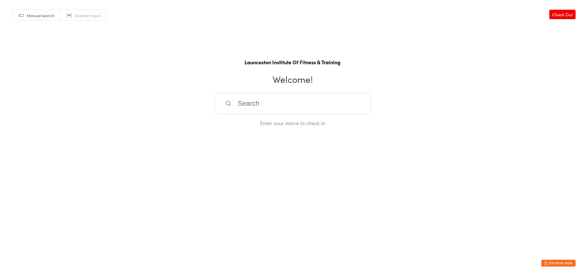
click at [293, 106] on input "search" at bounding box center [292, 103] width 156 height 21
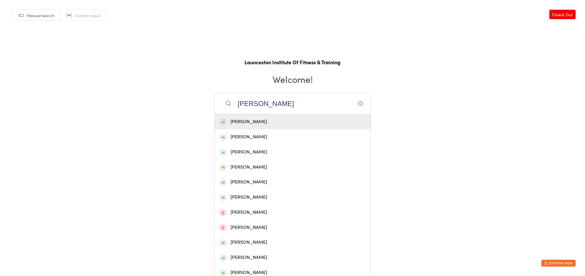
type input "josh forbes"
click at [276, 124] on div "Josh Forbes-Young" at bounding box center [292, 122] width 146 height 8
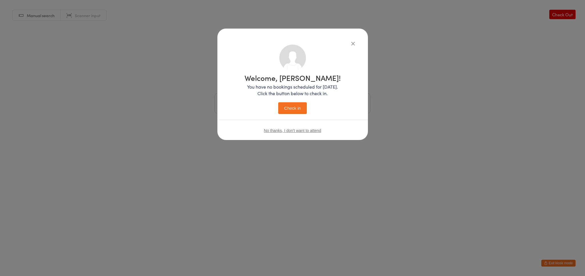
click at [295, 109] on button "Check in" at bounding box center [292, 108] width 29 height 12
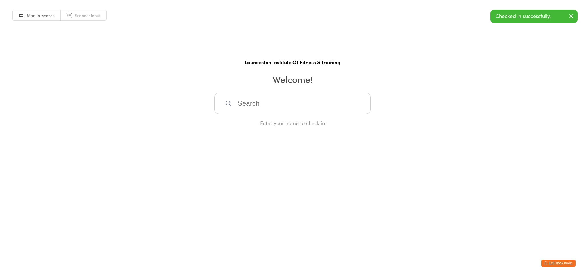
click at [556, 261] on button "Exit kiosk mode" at bounding box center [558, 262] width 34 height 7
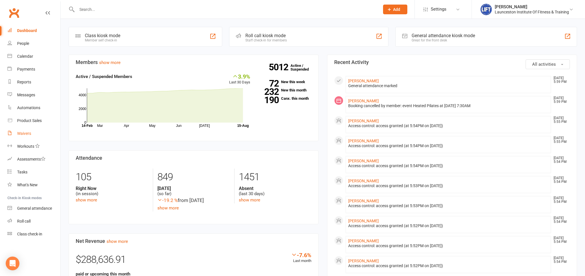
click at [37, 134] on link "Waivers" at bounding box center [33, 133] width 53 height 13
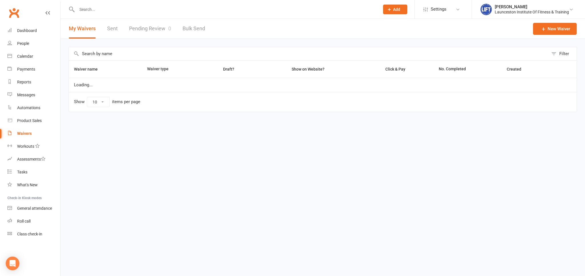
select select "100"
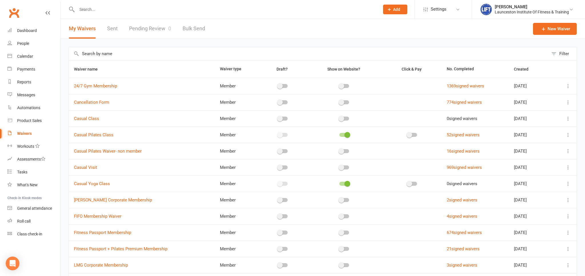
click at [164, 29] on link "Pending Review 0" at bounding box center [150, 29] width 42 height 20
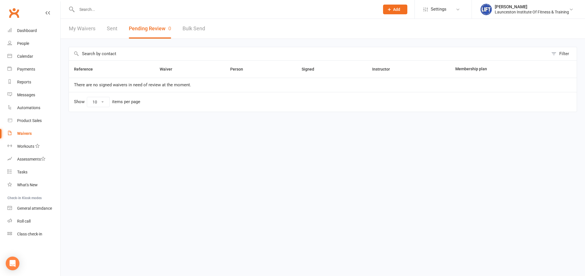
click at [89, 25] on link "My Waivers" at bounding box center [82, 29] width 27 height 20
select select "100"
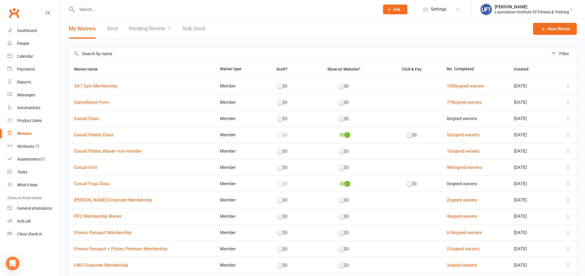
click at [148, 30] on link "Pending Review 0" at bounding box center [150, 29] width 42 height 20
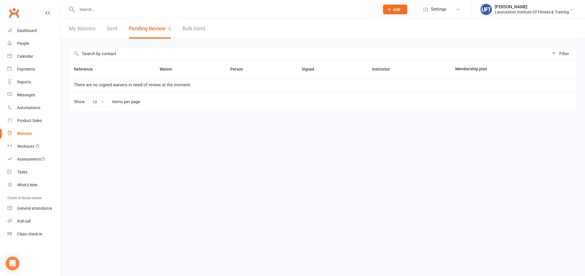
click at [93, 28] on link "My Waivers" at bounding box center [82, 29] width 27 height 20
select select "100"
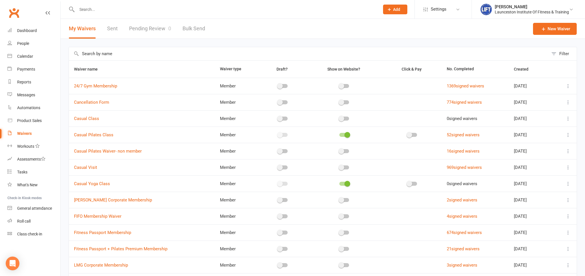
click at [143, 32] on link "Pending Review 0" at bounding box center [150, 29] width 42 height 20
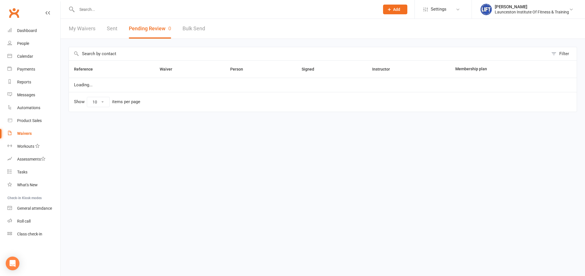
click at [144, 31] on button "Pending Review 0" at bounding box center [150, 29] width 42 height 20
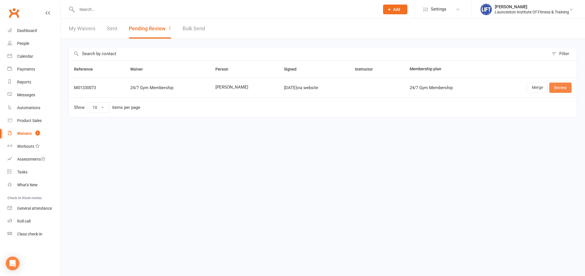
click at [559, 89] on link "Review" at bounding box center [560, 87] width 22 height 10
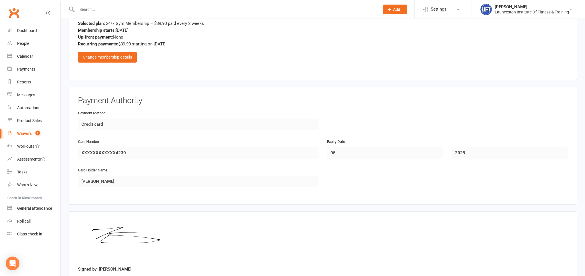
scroll to position [331, 0]
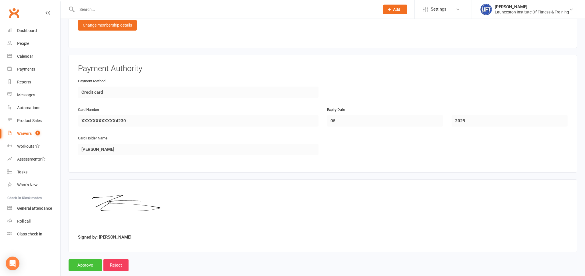
click at [87, 263] on input "Approve" at bounding box center [85, 265] width 33 height 12
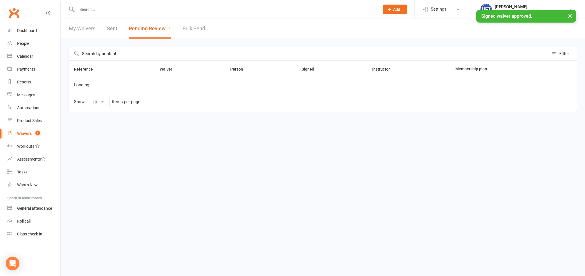
click at [90, 10] on input "text" at bounding box center [225, 9] width 300 height 8
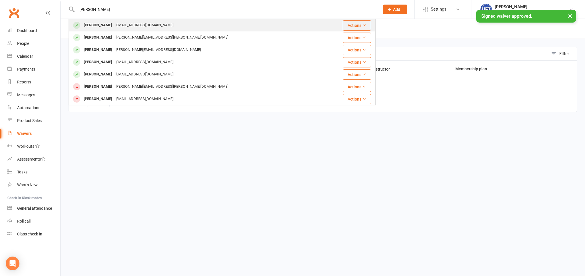
type input "tod clinton"
click at [104, 25] on div "Tod Clinton" at bounding box center [98, 25] width 32 height 8
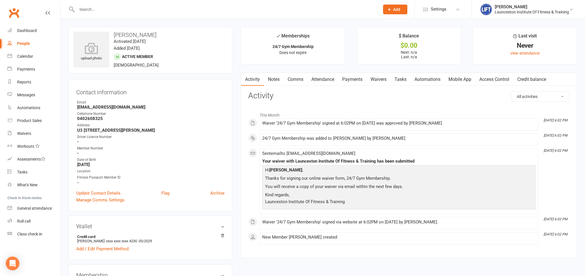
click at [505, 77] on link "Access Control" at bounding box center [494, 79] width 38 height 13
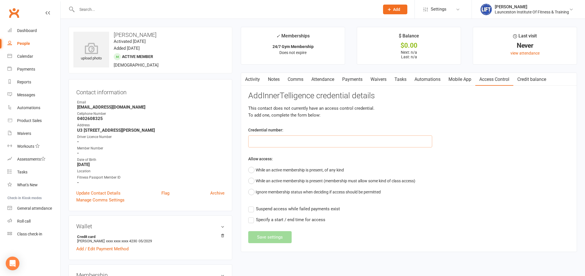
click at [304, 138] on input "text" at bounding box center [340, 141] width 184 height 12
paste input "2000000000000000DB501DFE"
type input "2000000000000000DB501DFE"
click at [259, 169] on button "While an active membership is present, of any kind" at bounding box center [296, 169] width 96 height 11
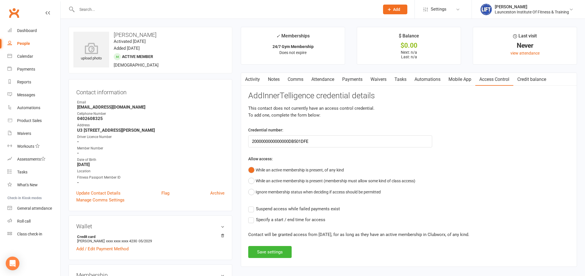
drag, startPoint x: 250, startPoint y: 209, endPoint x: 263, endPoint y: 239, distance: 32.3
click at [249, 209] on label "Suspend access while failed payments exist" at bounding box center [294, 208] width 92 height 7
click at [249, 205] on input "Suspend access while failed payments exist" at bounding box center [294, 205] width 92 height 0
click at [267, 249] on button "Save settings" at bounding box center [269, 252] width 43 height 12
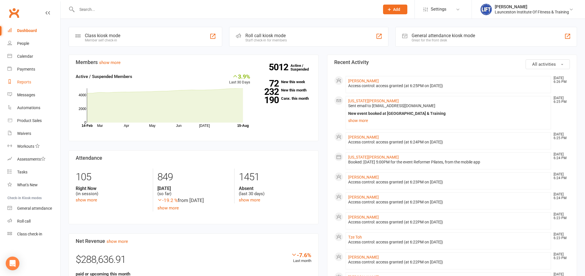
click at [21, 82] on div "Reports" at bounding box center [24, 82] width 14 height 5
select select "100"
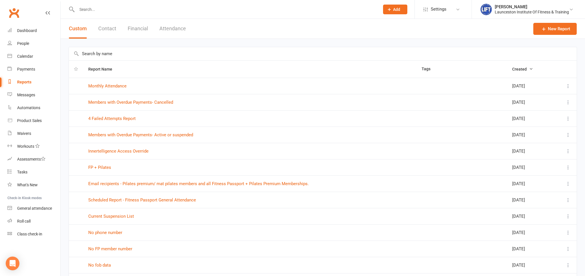
click at [84, 10] on input "text" at bounding box center [225, 9] width 300 height 8
click at [29, 132] on div "Waivers" at bounding box center [24, 133] width 14 height 5
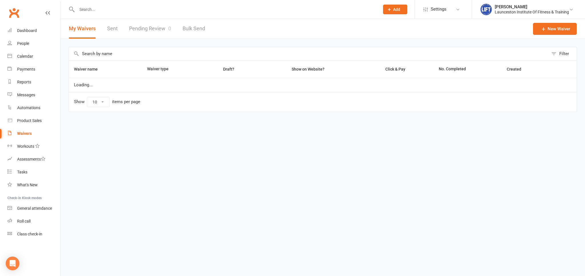
click at [29, 132] on div "Waivers" at bounding box center [24, 133] width 15 height 5
select select "100"
click at [137, 25] on link "Pending Review 0" at bounding box center [150, 29] width 42 height 20
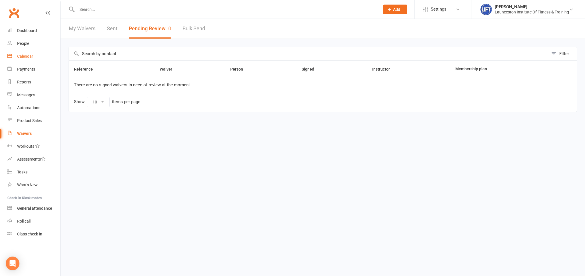
click at [25, 55] on div "Calendar" at bounding box center [25, 56] width 16 height 5
click at [0, 0] on div "Loading" at bounding box center [0, 0] width 0 height 0
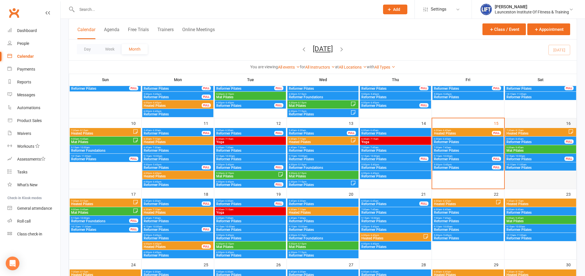
scroll to position [151, 0]
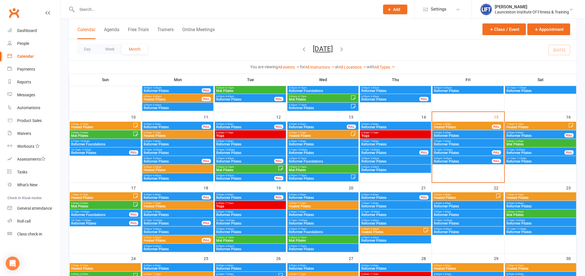
click at [541, 126] on span "Heated Pilates" at bounding box center [537, 126] width 62 height 3
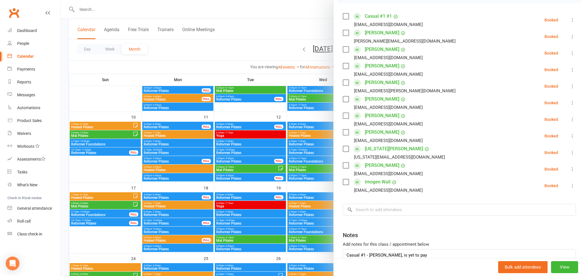
scroll to position [133, 0]
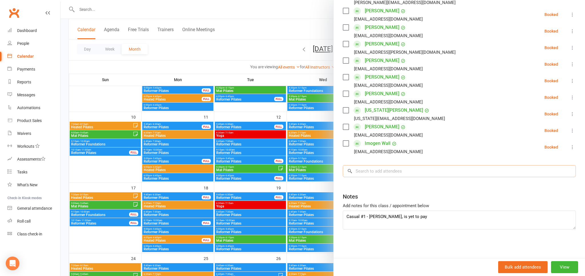
click at [376, 169] on input "search" at bounding box center [459, 171] width 233 height 12
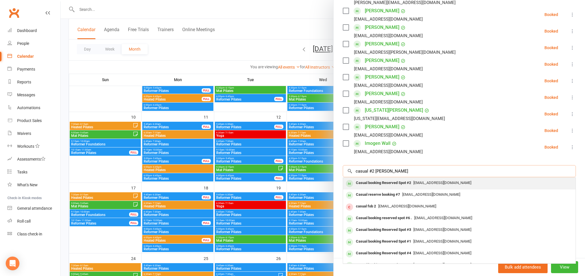
type input "casual #2 [PERSON_NAME]"
click at [380, 186] on div "Casual booking Reserved Spot #2" at bounding box center [383, 183] width 60 height 8
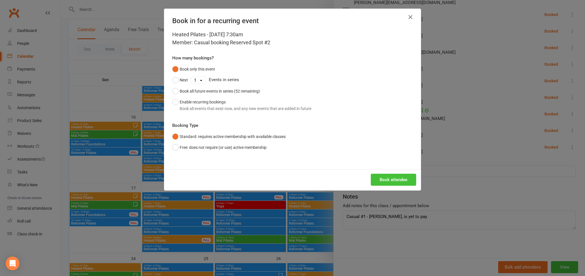
click at [383, 180] on button "Book attendee" at bounding box center [393, 180] width 45 height 12
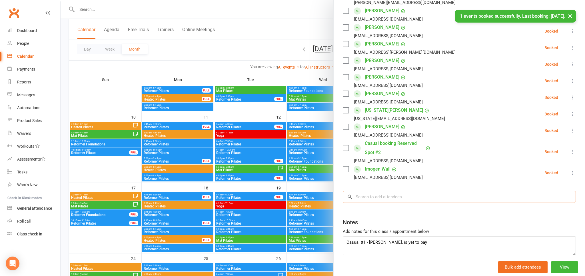
click at [380, 202] on input "search" at bounding box center [459, 197] width 233 height 12
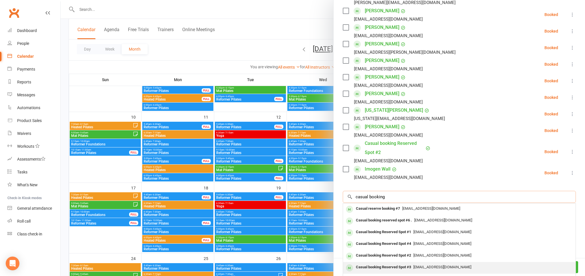
type input "casual booking"
click at [410, 264] on div "Casual booking Reserved Spot #3" at bounding box center [383, 267] width 60 height 8
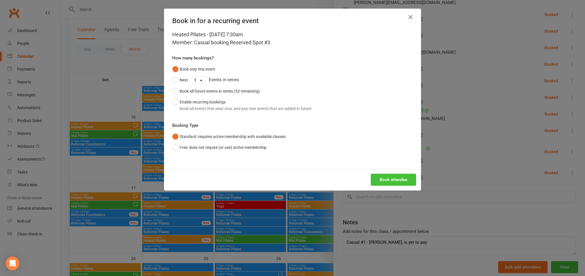
click at [388, 179] on button "Book attendee" at bounding box center [393, 180] width 45 height 12
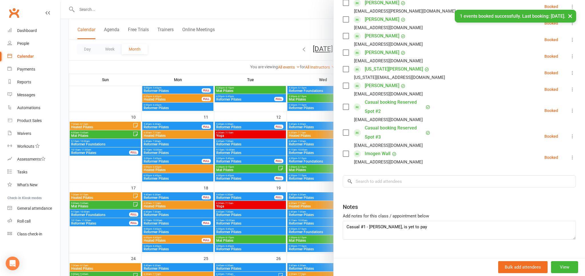
scroll to position [184, 0]
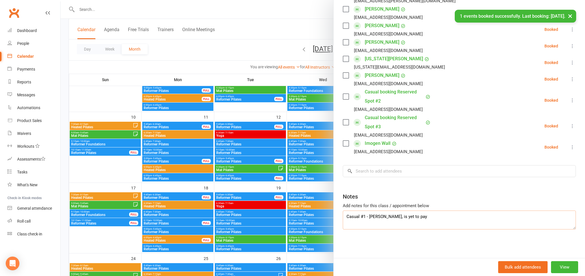
click at [354, 226] on textarea "Casual #1 - [PERSON_NAME], is yet to pay" at bounding box center [459, 219] width 233 height 19
click at [440, 222] on textarea "Casual #1 - [PERSON_NAME], is yet to pay" at bounding box center [459, 219] width 233 height 19
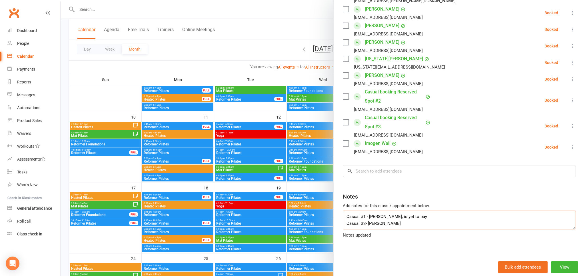
scroll to position [5, 0]
click at [400, 222] on textarea "Casual #1 - [PERSON_NAME], is yet to pay Casual #2- [PERSON_NAME] Casual #3 - S…" at bounding box center [459, 219] width 233 height 19
click at [398, 220] on textarea "Casual #1 - [PERSON_NAME], is yet to pay Casual #2- [PERSON_NAME] Casual #3 - S…" at bounding box center [459, 219] width 233 height 19
click at [396, 225] on textarea "Casual #1 - [PERSON_NAME], is yet to pay Casual #2- [PERSON_NAME] Casual #3 - S…" at bounding box center [459, 219] width 233 height 19
type textarea "Casual #1 - [PERSON_NAME], is yet to pay Casual #2- [PERSON_NAME] Casual #3 - S…"
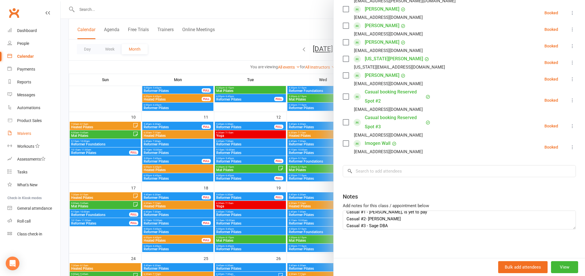
click at [25, 133] on div "Waivers" at bounding box center [24, 133] width 14 height 5
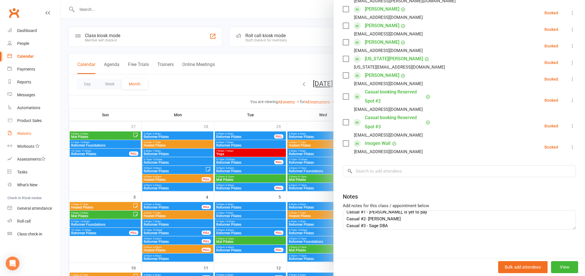
select select "100"
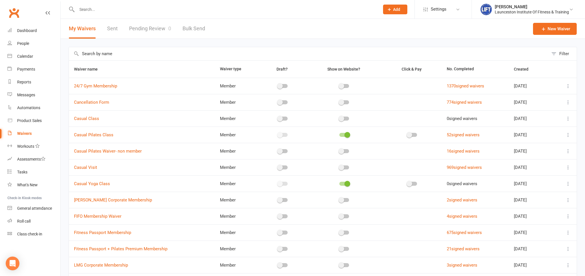
click at [170, 28] on span "0" at bounding box center [169, 28] width 3 height 6
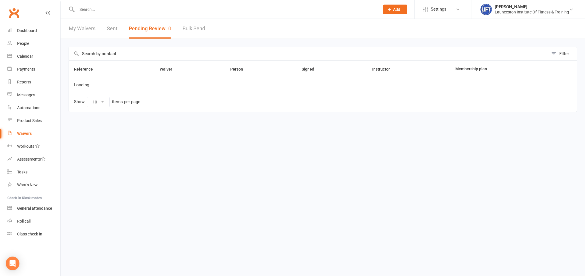
click at [170, 28] on span "0" at bounding box center [169, 28] width 3 height 6
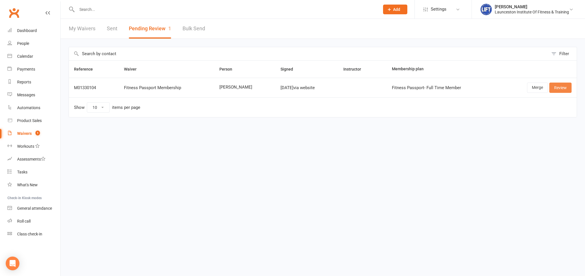
click at [558, 88] on link "Review" at bounding box center [560, 87] width 22 height 10
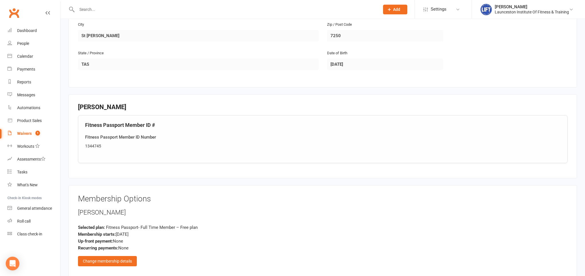
scroll to position [181, 0]
click at [115, 144] on div "1344745" at bounding box center [322, 145] width 475 height 6
copy div "1344745"
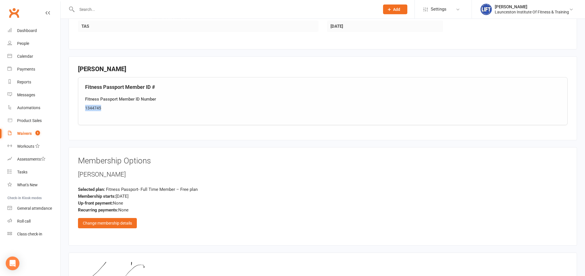
scroll to position [300, 0]
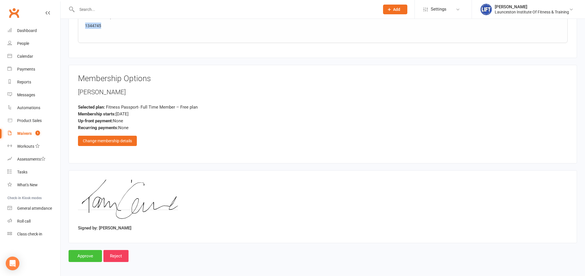
click at [88, 252] on input "Approve" at bounding box center [85, 256] width 33 height 12
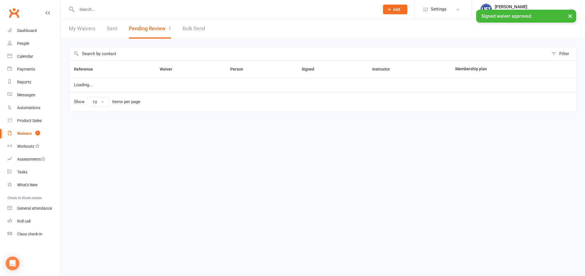
click at [106, 9] on input "text" at bounding box center [225, 9] width 300 height 8
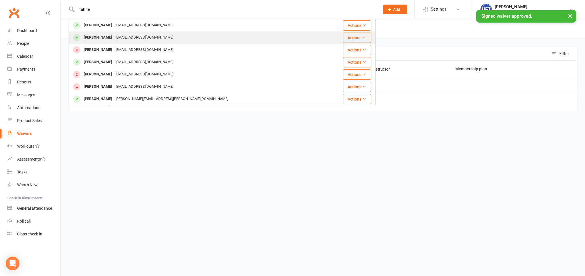
type input "tahne"
click at [108, 36] on div "[PERSON_NAME]" at bounding box center [98, 37] width 32 height 8
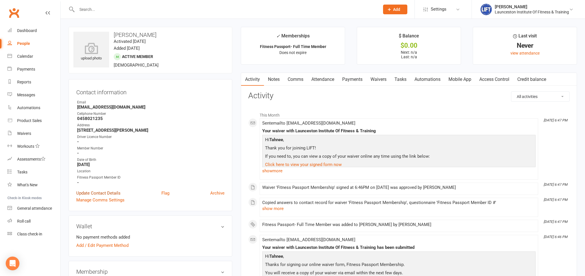
click at [108, 194] on link "Update Contact Details" at bounding box center [98, 193] width 44 height 7
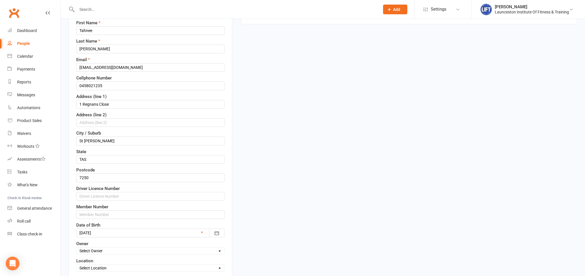
scroll to position [232, 0]
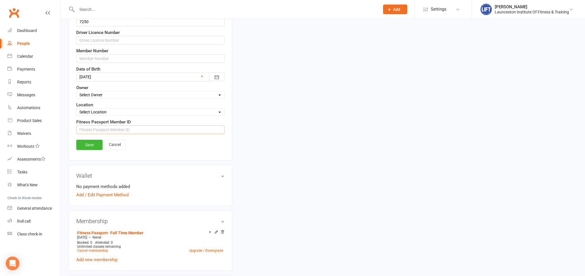
click at [94, 129] on input "string" at bounding box center [150, 129] width 148 height 9
paste input "1344745"
type input "1344745"
click at [98, 143] on link "Save" at bounding box center [89, 145] width 26 height 10
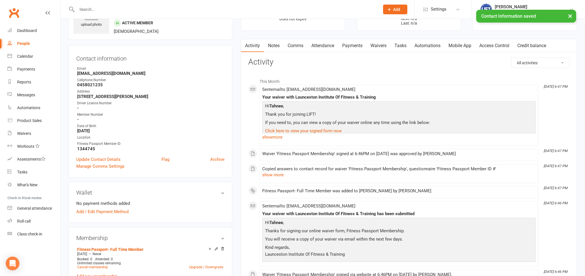
scroll to position [21, 0]
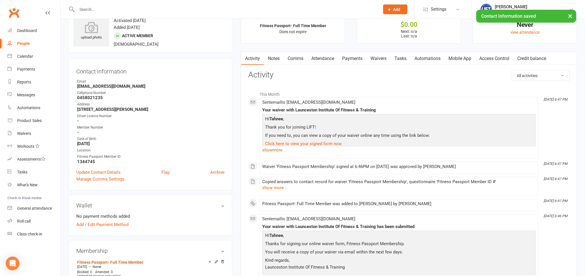
click at [494, 58] on link "Access Control" at bounding box center [494, 58] width 38 height 13
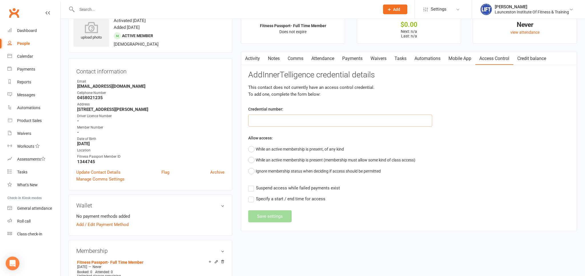
click at [306, 120] on input "text" at bounding box center [340, 120] width 184 height 12
paste input "2000000000000000499D72FE"
type input "2000000000000000499D72FE"
click at [272, 148] on button "While an active membership is present, of any kind" at bounding box center [296, 149] width 96 height 11
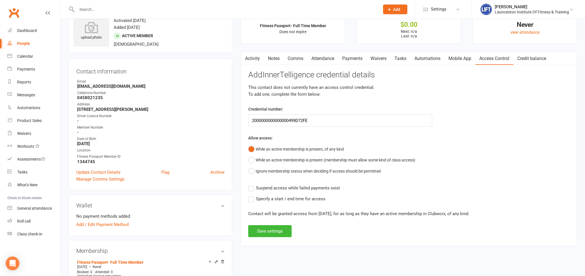
click at [249, 188] on label "Suspend access while failed payments exist" at bounding box center [294, 187] width 92 height 7
click at [249, 184] on input "Suspend access while failed payments exist" at bounding box center [294, 184] width 92 height 0
click at [269, 228] on button "Save settings" at bounding box center [269, 231] width 43 height 12
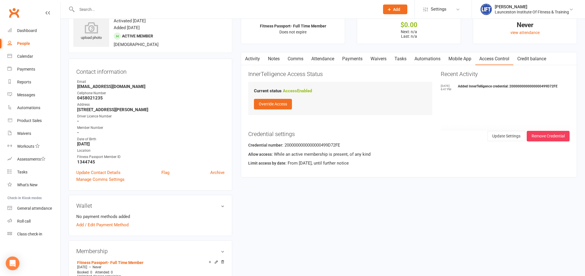
scroll to position [2, 0]
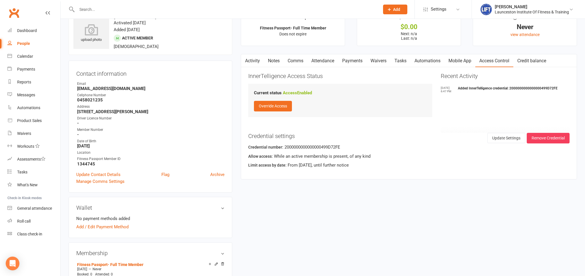
drag, startPoint x: 291, startPoint y: 194, endPoint x: 299, endPoint y: 192, distance: 8.8
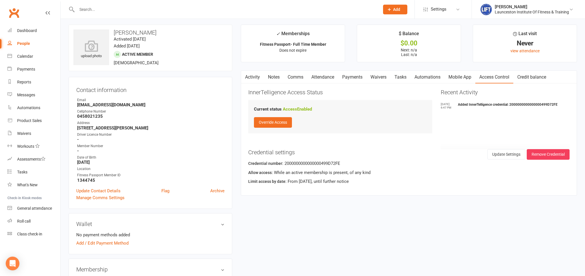
scroll to position [0, 0]
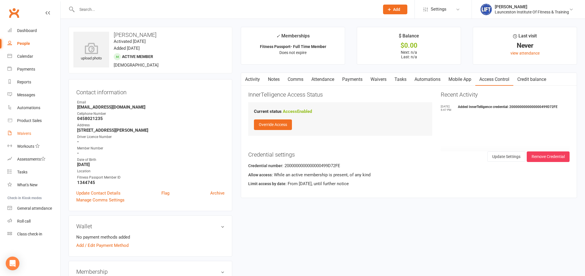
click at [29, 130] on link "Waivers" at bounding box center [33, 133] width 53 height 13
select select "100"
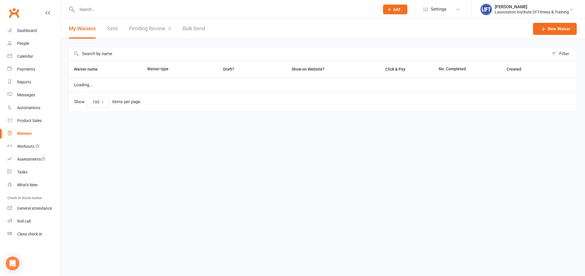
click at [28, 130] on link "Waivers" at bounding box center [33, 133] width 53 height 13
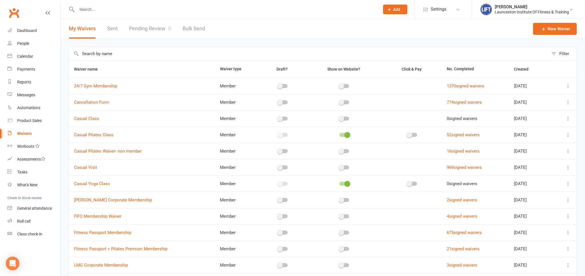
click at [147, 33] on link "Pending Review 0" at bounding box center [150, 29] width 42 height 20
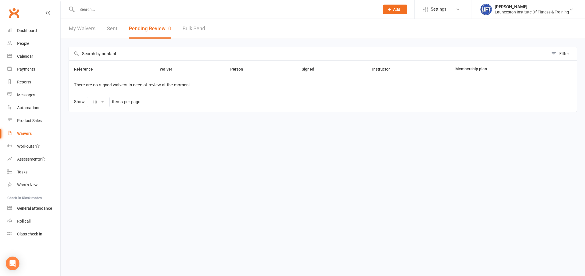
click at [91, 25] on link "My Waivers" at bounding box center [82, 29] width 27 height 20
select select "100"
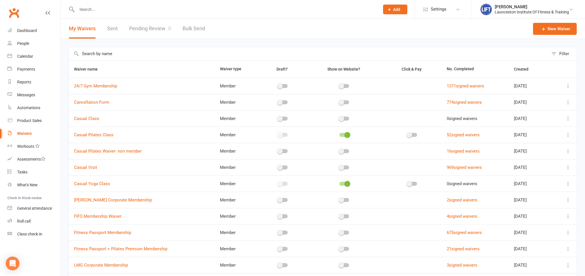
click at [141, 29] on link "Pending Review 0" at bounding box center [150, 29] width 42 height 20
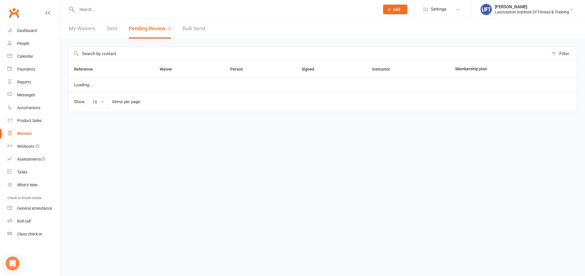
click at [141, 29] on button "Pending Review 0" at bounding box center [150, 29] width 42 height 20
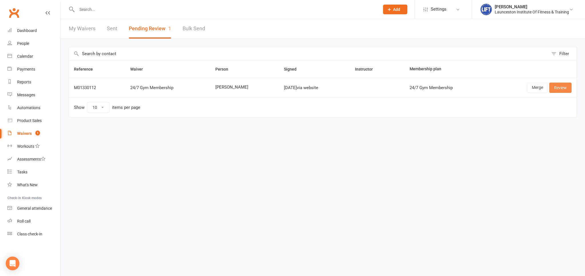
click at [567, 90] on link "Review" at bounding box center [560, 87] width 22 height 10
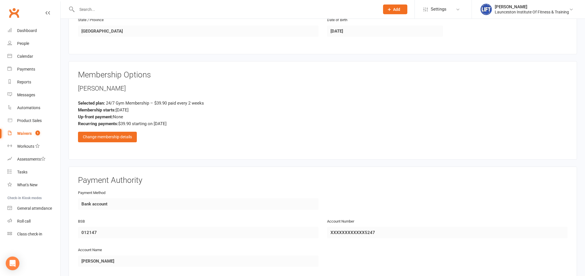
scroll to position [271, 0]
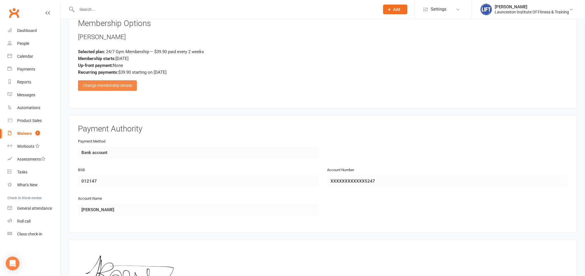
click at [125, 84] on div "Change membership details" at bounding box center [107, 85] width 59 height 10
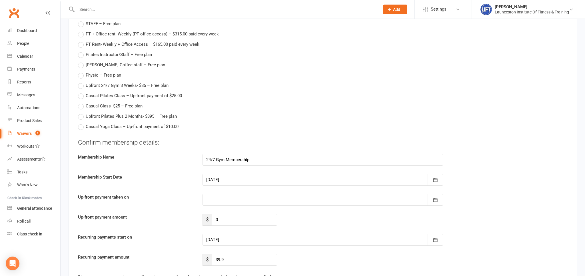
scroll to position [784, 0]
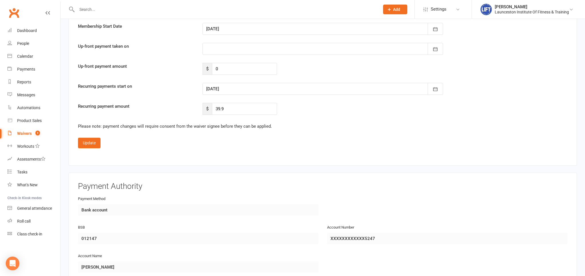
click at [256, 87] on div at bounding box center [322, 89] width 240 height 12
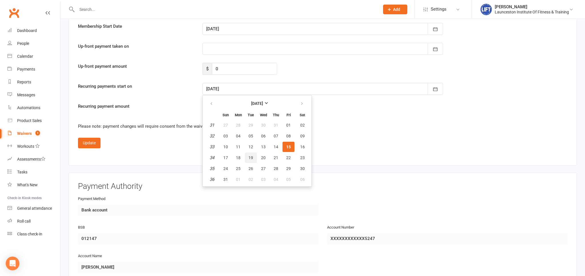
click at [249, 157] on span "19" at bounding box center [250, 157] width 5 height 5
type input "[DATE]"
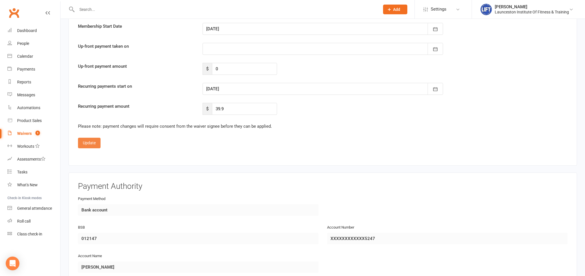
click at [90, 142] on button "Update" at bounding box center [89, 143] width 23 height 10
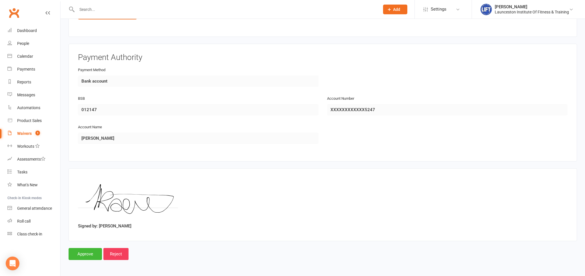
scroll to position [340, 0]
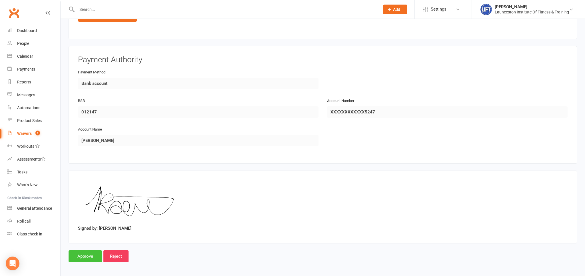
click at [83, 257] on input "Approve" at bounding box center [85, 256] width 33 height 12
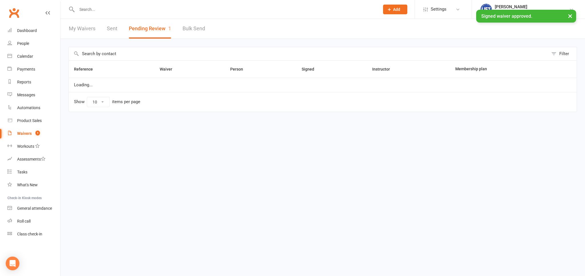
click at [88, 11] on input "text" at bounding box center [225, 9] width 300 height 8
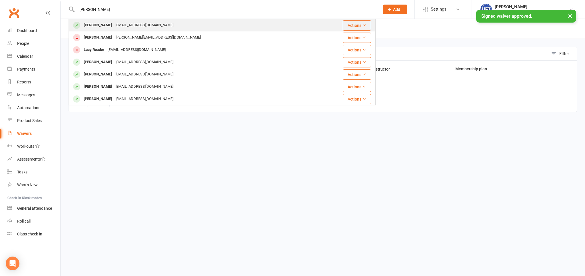
type input "[PERSON_NAME]"
click at [102, 23] on div "[PERSON_NAME]" at bounding box center [98, 25] width 32 height 8
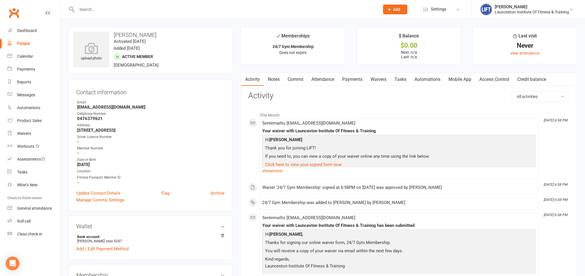
click at [494, 82] on link "Access Control" at bounding box center [494, 79] width 38 height 13
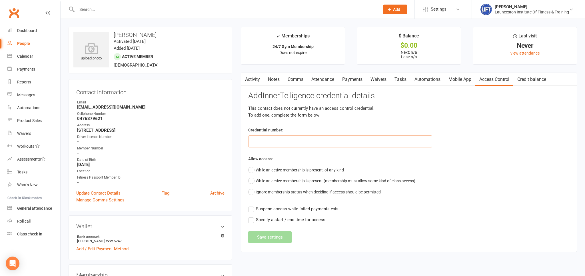
click at [314, 139] on input "text" at bounding box center [340, 141] width 184 height 12
paste input "2000000000000000499D72FE"
type input "2000000000000000499D72FE"
drag, startPoint x: 339, startPoint y: 141, endPoint x: -26, endPoint y: 162, distance: 365.7
click at [248, 147] on input "2000000000000000499D72FE" at bounding box center [340, 141] width 184 height 12
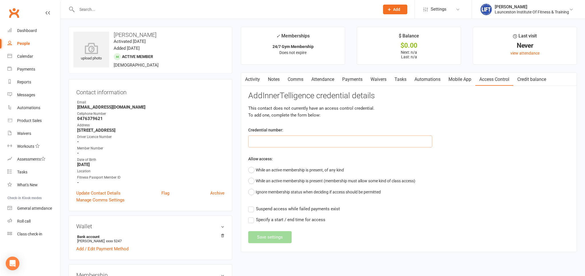
paste input "2000000000000000DB983F4E"
type input "2000000000000000DB983F4E"
click at [276, 171] on button "While an active membership is present, of any kind" at bounding box center [296, 169] width 96 height 11
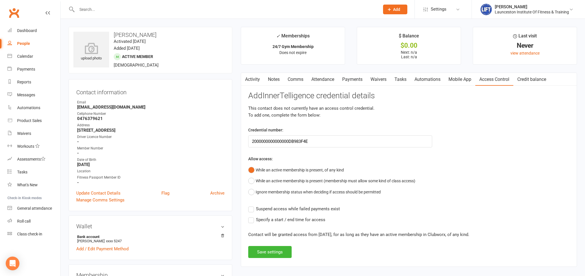
click at [252, 207] on label "Suspend access while failed payments exist" at bounding box center [294, 208] width 92 height 7
click at [252, 205] on input "Suspend access while failed payments exist" at bounding box center [294, 205] width 92 height 0
click at [272, 251] on button "Save settings" at bounding box center [269, 252] width 43 height 12
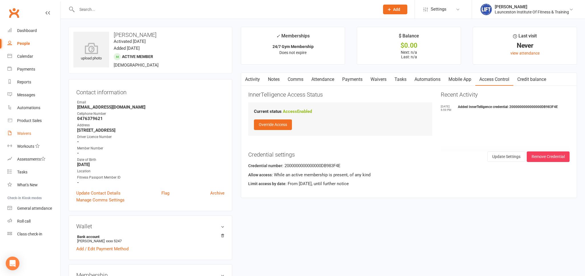
click at [23, 135] on div "Waivers" at bounding box center [24, 133] width 14 height 5
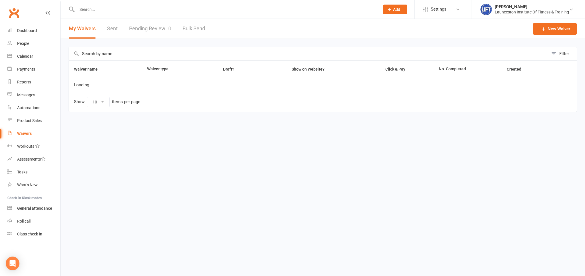
select select "100"
click at [23, 135] on div "Waivers" at bounding box center [24, 133] width 15 height 5
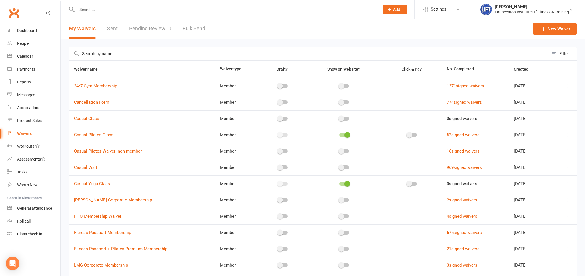
click at [133, 23] on link "Pending Review 0" at bounding box center [150, 29] width 42 height 20
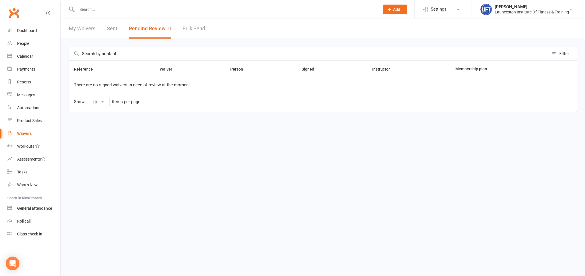
click at [89, 25] on link "My Waivers" at bounding box center [82, 29] width 27 height 20
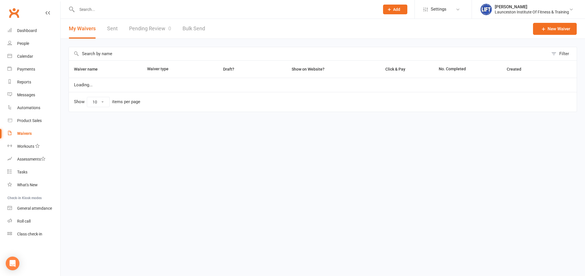
select select "100"
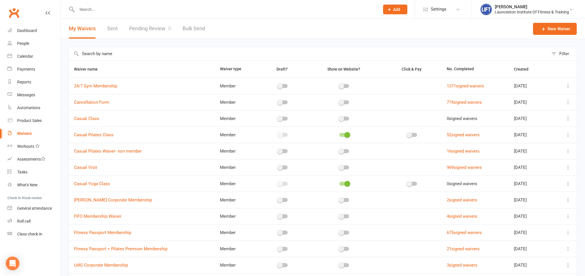
click at [138, 26] on link "Pending Review 0" at bounding box center [150, 29] width 42 height 20
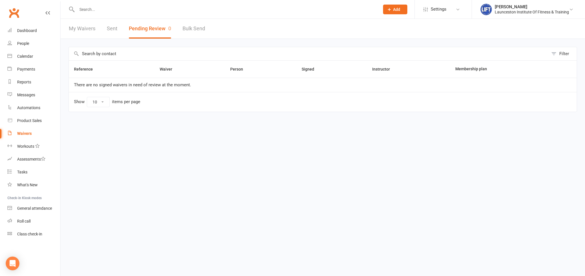
click at [78, 34] on link "My Waivers" at bounding box center [82, 29] width 27 height 20
select select "100"
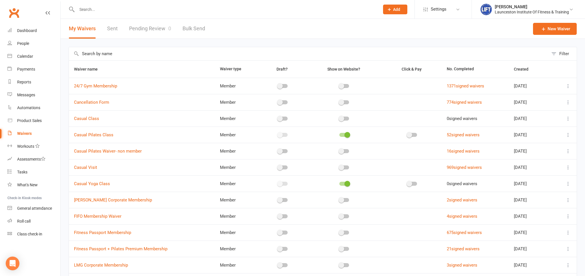
click at [146, 35] on link "Pending Review 0" at bounding box center [150, 29] width 42 height 20
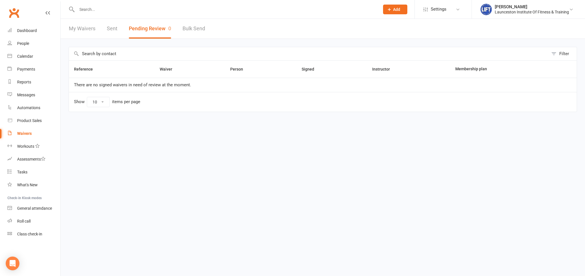
click at [92, 25] on link "My Waivers" at bounding box center [82, 29] width 27 height 20
select select "100"
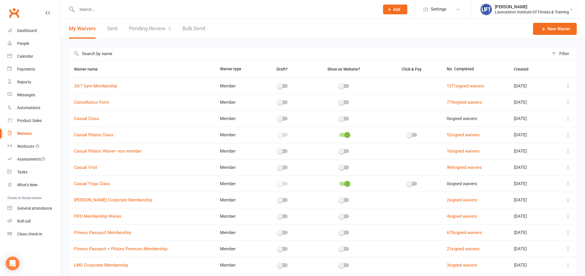
click at [147, 29] on link "Pending Review 0" at bounding box center [150, 29] width 42 height 20
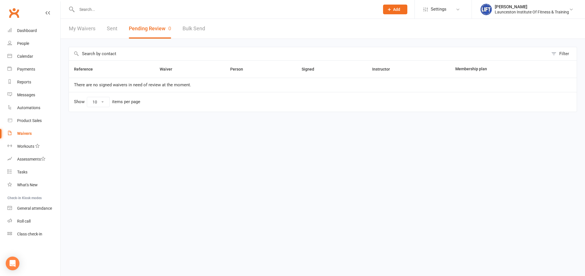
click at [86, 28] on link "My Waivers" at bounding box center [82, 29] width 27 height 20
select select "100"
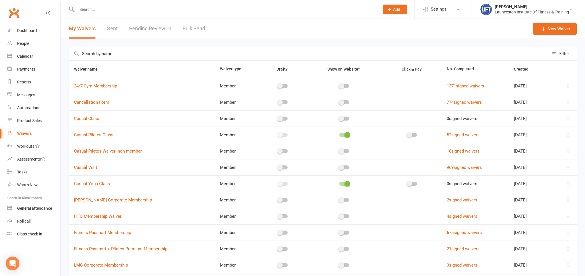
click at [139, 35] on link "Pending Review 0" at bounding box center [150, 29] width 42 height 20
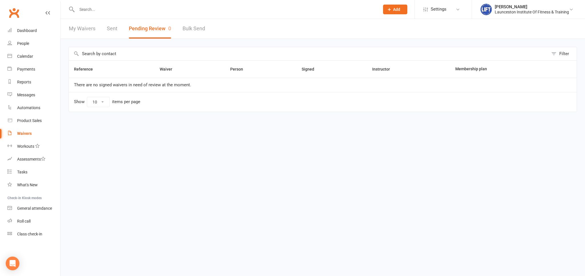
click at [89, 29] on link "My Waivers" at bounding box center [82, 29] width 27 height 20
select select "100"
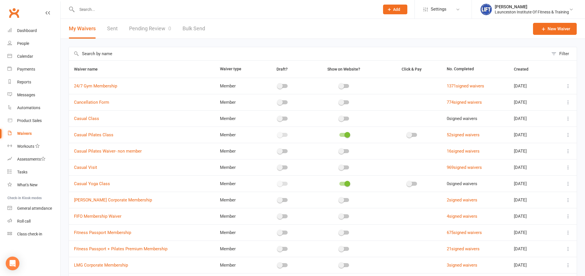
click at [142, 31] on link "Pending Review 0" at bounding box center [150, 29] width 42 height 20
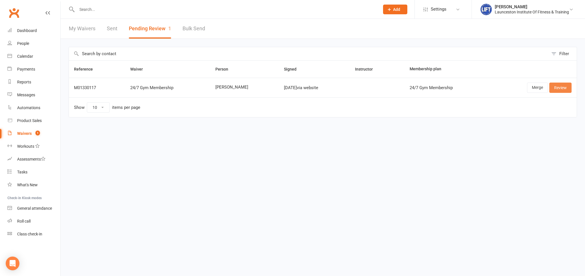
click at [560, 87] on link "Review" at bounding box center [560, 87] width 22 height 10
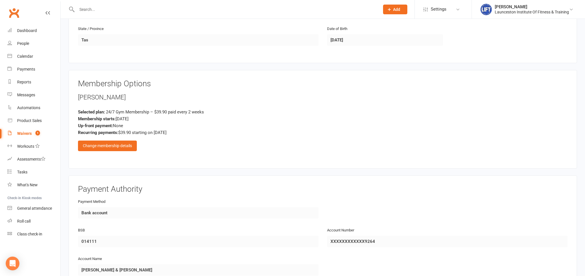
scroll to position [241, 0]
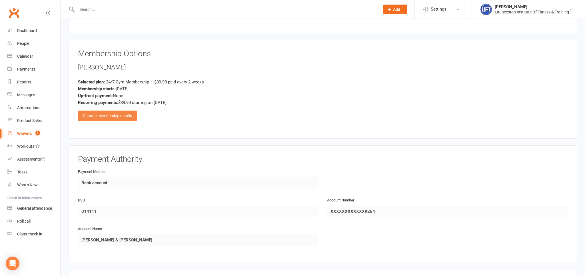
click at [115, 116] on div "Change membership details" at bounding box center [107, 115] width 59 height 10
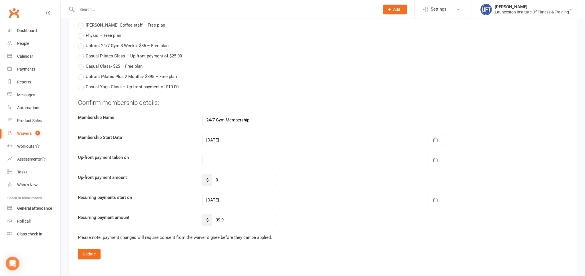
scroll to position [693, 0]
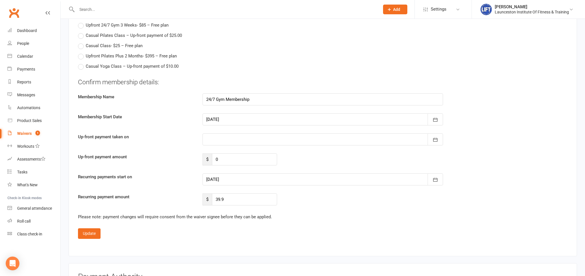
click at [224, 176] on div at bounding box center [322, 179] width 240 height 12
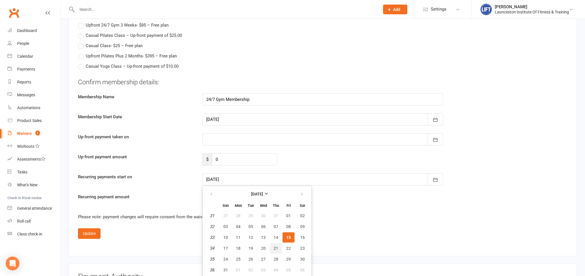
click at [273, 246] on span "21" at bounding box center [275, 248] width 5 height 5
type input "[DATE]"
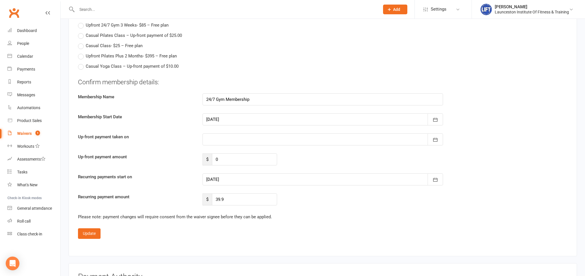
click at [224, 118] on div at bounding box center [322, 119] width 240 height 12
click at [273, 186] on span "21" at bounding box center [275, 188] width 5 height 5
type input "[DATE]"
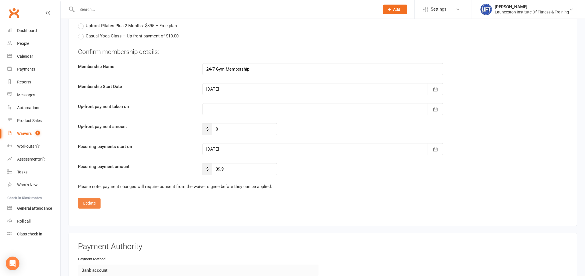
click at [92, 200] on button "Update" at bounding box center [89, 203] width 23 height 10
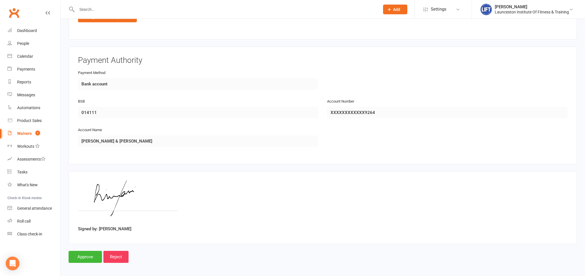
scroll to position [340, 0]
click at [92, 250] on input "Approve" at bounding box center [85, 256] width 33 height 12
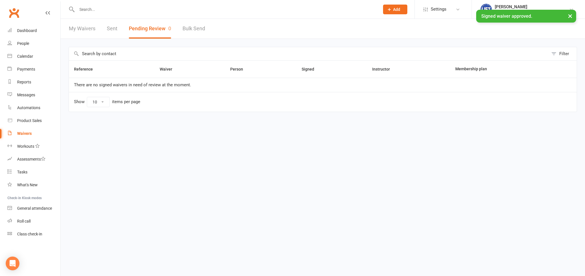
click at [101, 8] on input "text" at bounding box center [225, 9] width 300 height 8
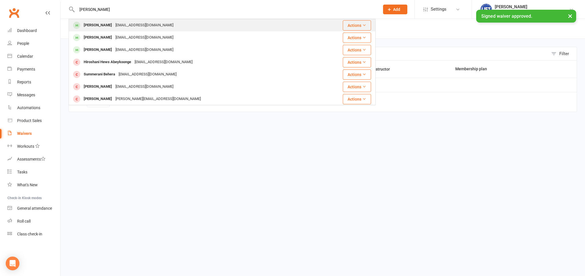
type input "[PERSON_NAME]"
click at [102, 31] on div "[PERSON_NAME] [EMAIL_ADDRESS][DOMAIN_NAME]" at bounding box center [192, 25] width 246 height 12
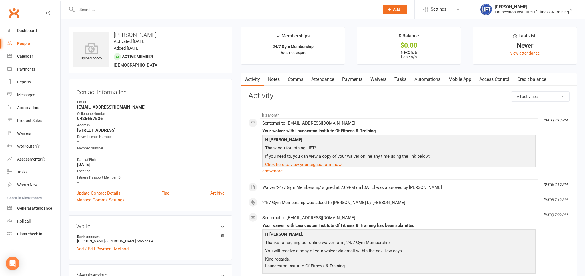
click at [483, 80] on link "Access Control" at bounding box center [494, 79] width 38 height 13
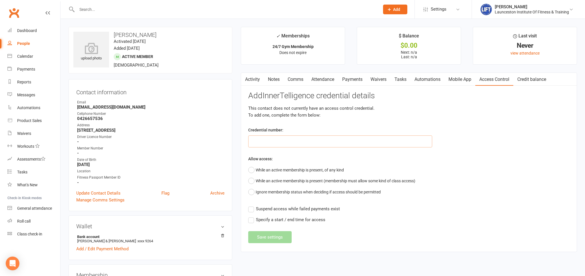
click at [313, 140] on input "text" at bounding box center [340, 141] width 184 height 12
paste input "20000000000000004C6F3FCE"
type input "20000000000000004C6F3FCE"
click at [247, 168] on div "Activity Notes Comms Attendance Payments Waivers Tasks Automations Mobile App A…" at bounding box center [409, 162] width 336 height 179
click at [251, 171] on button "While an active membership is present, of any kind" at bounding box center [296, 169] width 96 height 11
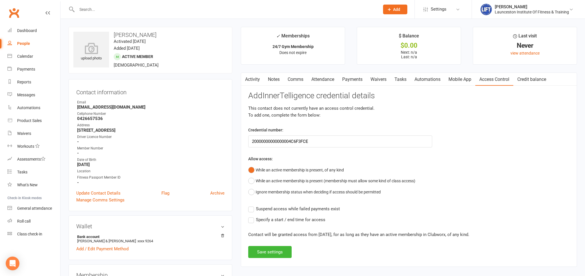
click at [251, 207] on label "Suspend access while failed payments exist" at bounding box center [294, 208] width 92 height 7
click at [251, 205] on input "Suspend access while failed payments exist" at bounding box center [294, 205] width 92 height 0
click at [267, 255] on button "Save settings" at bounding box center [269, 252] width 43 height 12
click at [267, 253] on div "Add InnerTelligence credential details This contact does not currently have an …" at bounding box center [408, 174] width 321 height 166
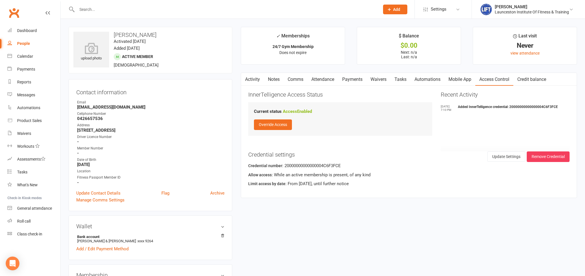
click at [248, 81] on button "button" at bounding box center [244, 79] width 7 height 13
click at [278, 79] on link "Notes" at bounding box center [274, 79] width 20 height 13
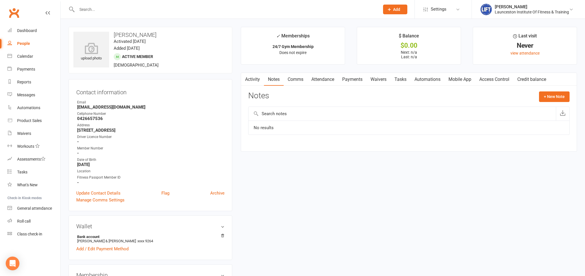
click at [289, 112] on input "text" at bounding box center [401, 114] width 307 height 14
click at [551, 97] on button "+ New Note" at bounding box center [554, 96] width 31 height 10
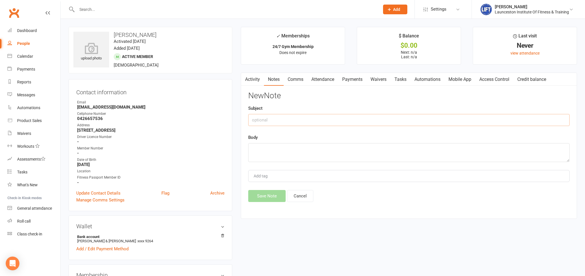
click at [259, 117] on input "text" at bounding box center [408, 120] width 321 height 12
type input "Propect for Pilates"
click at [283, 156] on textarea at bounding box center [408, 152] width 321 height 19
type textarea "Plans to join once builds some strength up"
click at [260, 196] on button "Save Note" at bounding box center [266, 196] width 37 height 12
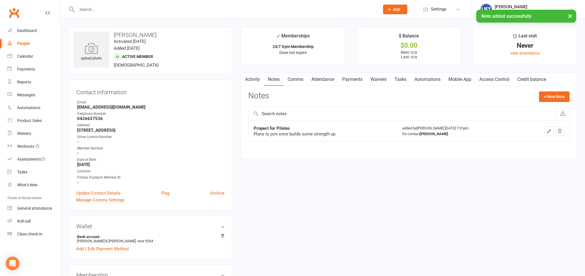
click at [253, 81] on link "Activity" at bounding box center [252, 79] width 23 height 13
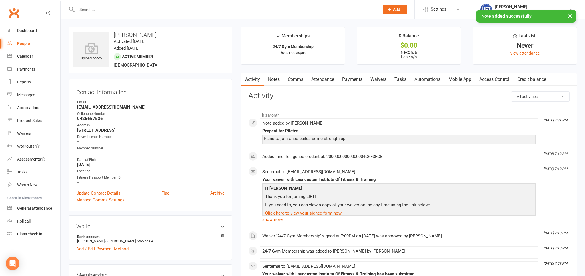
click at [18, 42] on div "People" at bounding box center [23, 43] width 13 height 5
click at [0, 0] on div "Loading" at bounding box center [0, 0] width 0 height 0
select select "100"
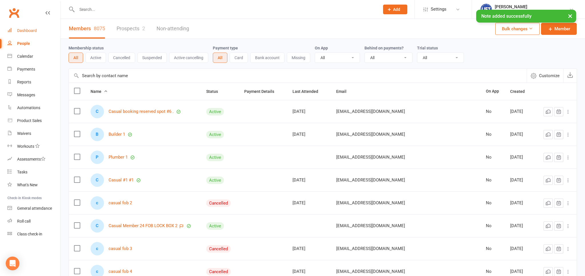
click at [31, 28] on link "Dashboard" at bounding box center [33, 30] width 53 height 13
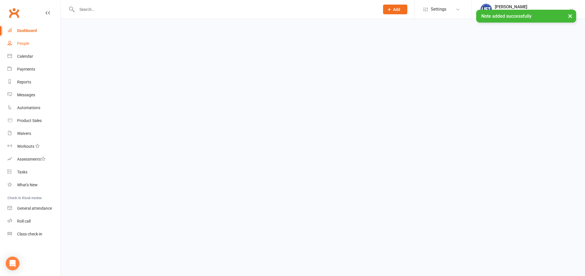
drag, startPoint x: 31, startPoint y: 28, endPoint x: 42, endPoint y: 37, distance: 14.8
click at [31, 28] on link "Dashboard" at bounding box center [33, 30] width 53 height 13
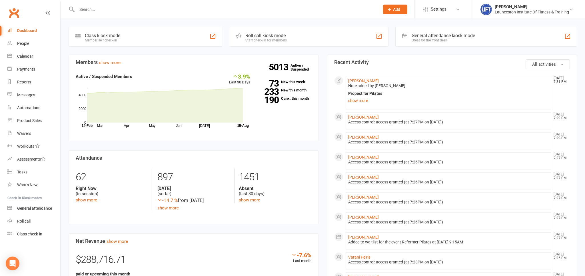
click at [373, 94] on div "Propect for Pilates" at bounding box center [448, 93] width 200 height 5
click at [357, 81] on link "[PERSON_NAME]" at bounding box center [363, 80] width 31 height 5
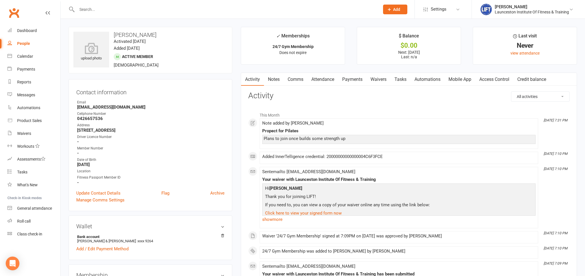
click at [275, 80] on link "Notes" at bounding box center [274, 79] width 20 height 13
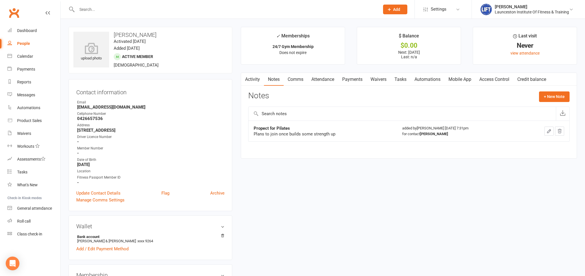
click at [547, 130] on icon "button" at bounding box center [548, 130] width 5 height 5
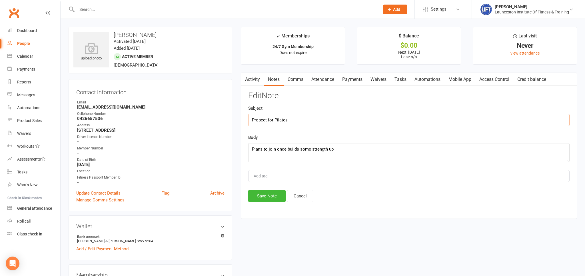
click at [257, 120] on input "Propect for Pilates" at bounding box center [408, 120] width 321 height 12
type input "Prospect for Pilates"
click at [266, 194] on button "Save Note" at bounding box center [266, 196] width 37 height 12
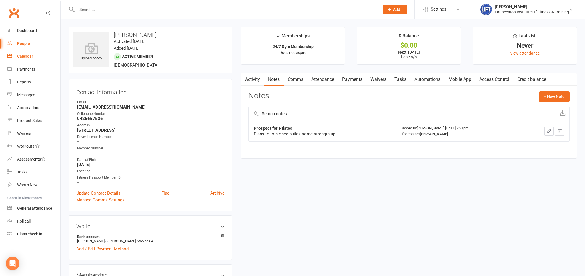
click at [21, 61] on link "Calendar" at bounding box center [33, 56] width 53 height 13
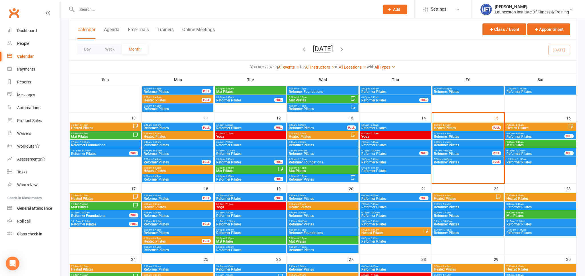
scroll to position [151, 0]
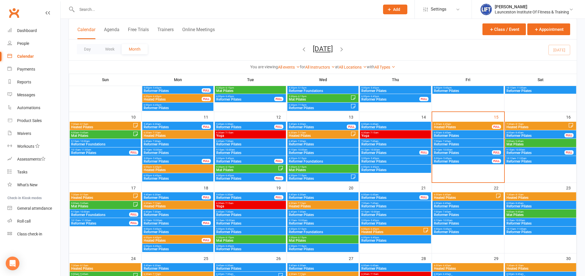
click at [235, 197] on span "Reformer Pilates" at bounding box center [245, 197] width 59 height 3
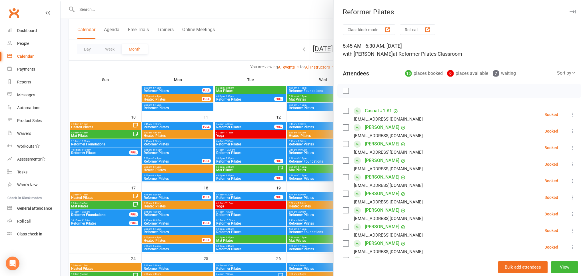
click at [252, 210] on div at bounding box center [323, 138] width 524 height 276
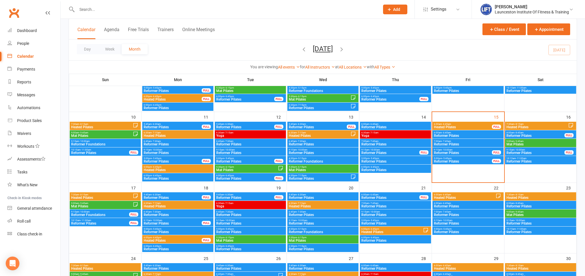
click at [243, 205] on span "Yoga" at bounding box center [250, 205] width 69 height 3
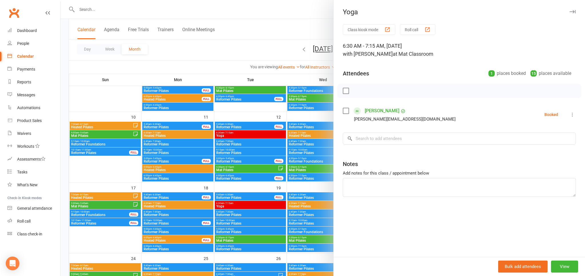
click at [224, 61] on div at bounding box center [323, 138] width 524 height 276
